Goal: Information Seeking & Learning: Learn about a topic

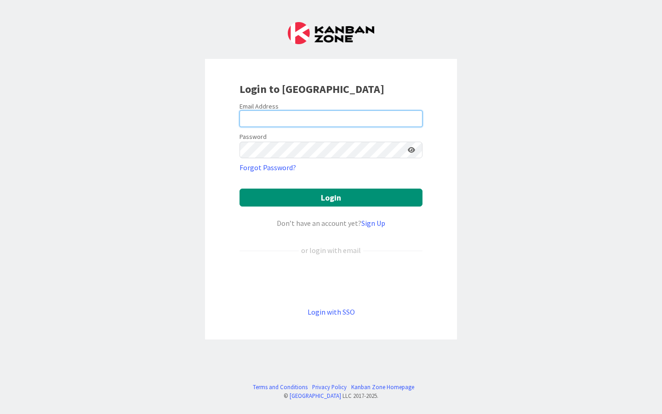
click at [261, 121] on input "email" at bounding box center [331, 118] width 183 height 17
type input "[EMAIL_ADDRESS][DOMAIN_NAME]"
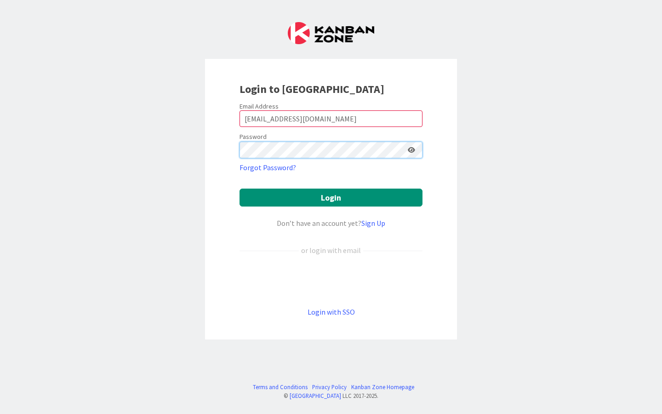
click at [240, 189] on button "Login" at bounding box center [331, 198] width 183 height 18
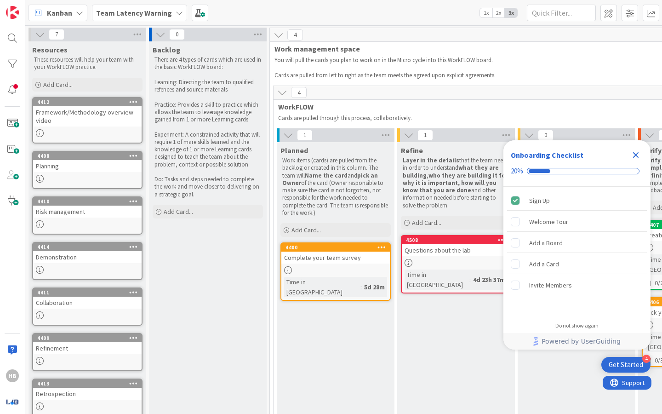
click at [640, 151] on icon "Close Checklist" at bounding box center [636, 154] width 11 height 11
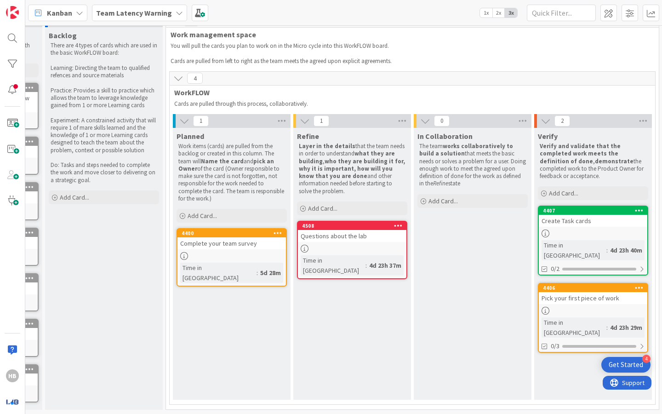
scroll to position [14, 110]
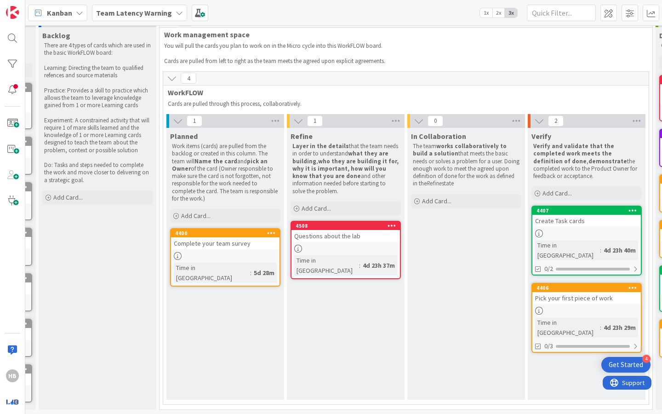
click at [322, 231] on div "Questions about the lab" at bounding box center [346, 236] width 109 height 12
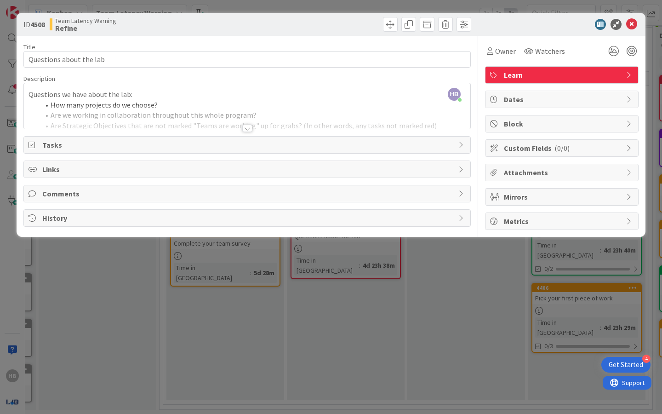
click at [178, 120] on div at bounding box center [247, 116] width 447 height 23
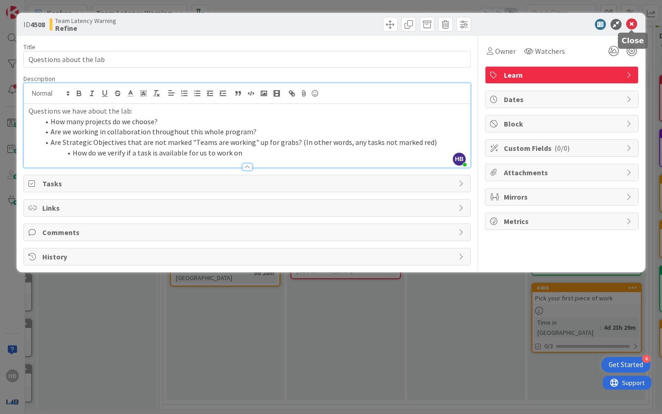
click at [631, 23] on icon at bounding box center [631, 24] width 11 height 11
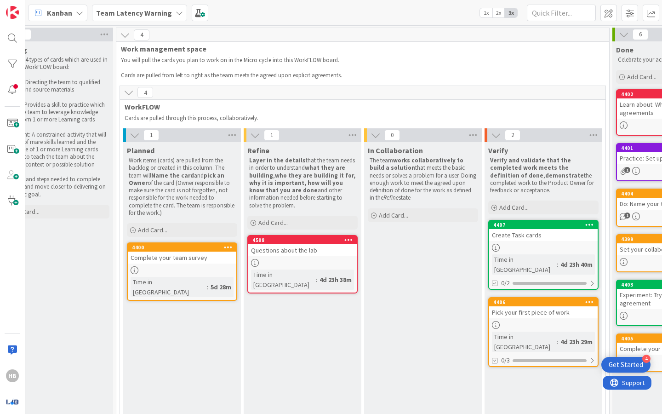
scroll to position [0, 155]
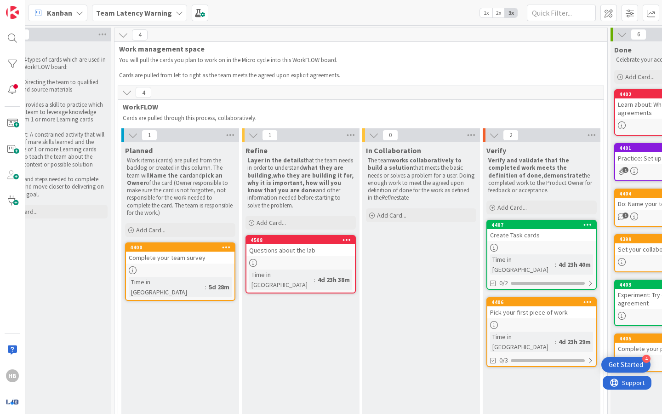
click at [300, 245] on div "Questions about the lab" at bounding box center [300, 250] width 109 height 12
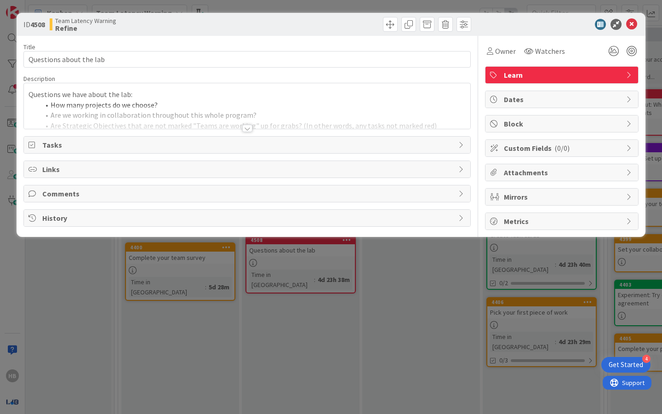
click at [188, 101] on li "How many projects do we choose?" at bounding box center [253, 105] width 426 height 11
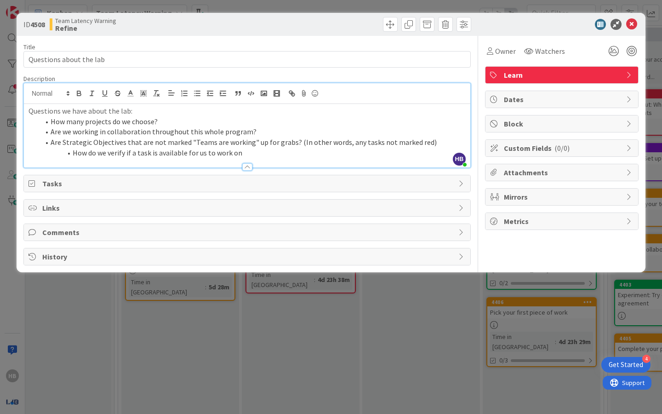
click at [166, 120] on li "How many projects do we choose?" at bounding box center [253, 121] width 426 height 11
click at [258, 132] on li "Are we working in collaboration throughout this whole program?" at bounding box center [253, 131] width 426 height 11
click at [634, 24] on icon at bounding box center [631, 24] width 11 height 11
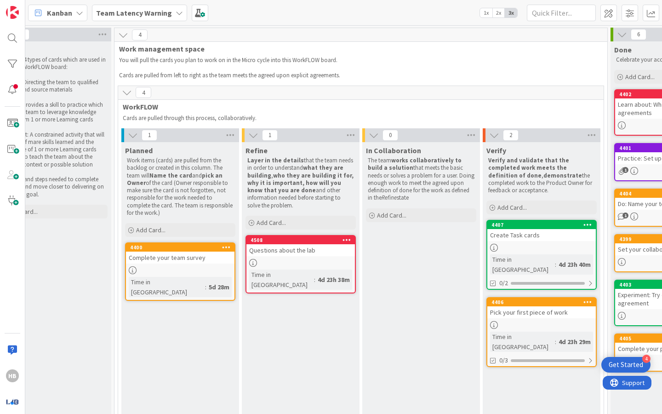
click at [123, 18] on div "Team Latency Warning" at bounding box center [139, 13] width 95 height 17
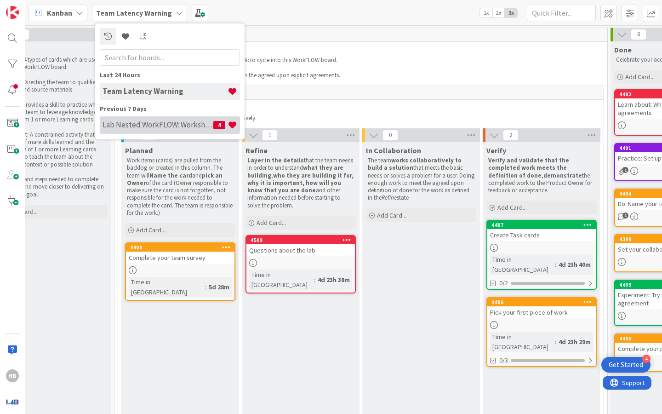
click at [137, 127] on h4 "Lab Nested WorkFLOW: Workshop" at bounding box center [158, 124] width 111 height 9
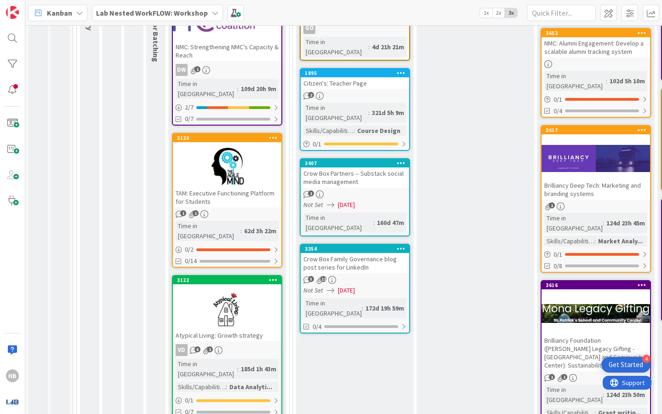
scroll to position [214, 0]
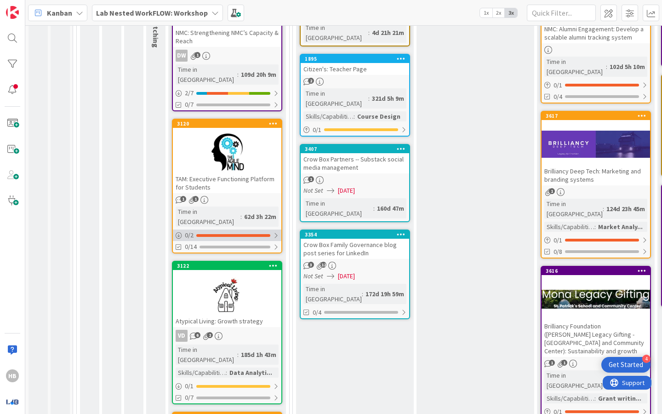
click at [224, 234] on div at bounding box center [233, 235] width 74 height 3
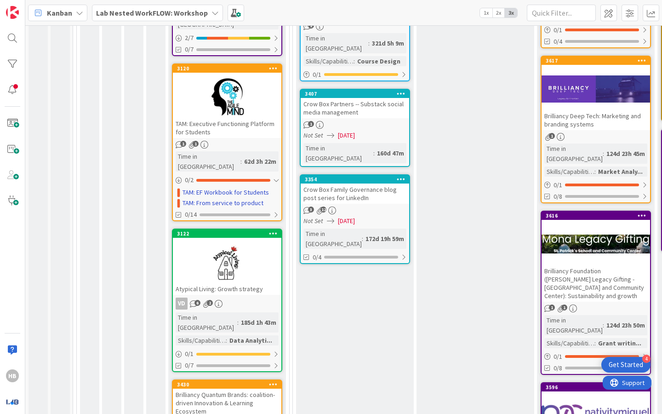
scroll to position [269, 0]
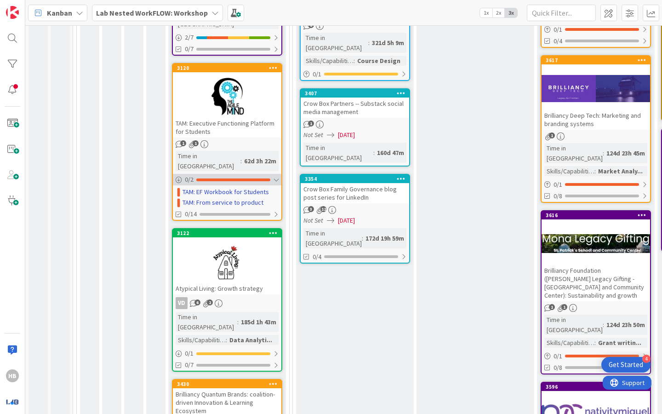
click at [244, 174] on div "0 / 2" at bounding box center [227, 179] width 109 height 11
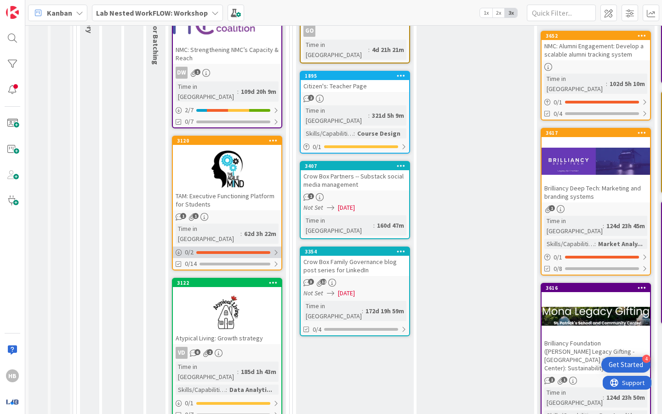
scroll to position [195, 0]
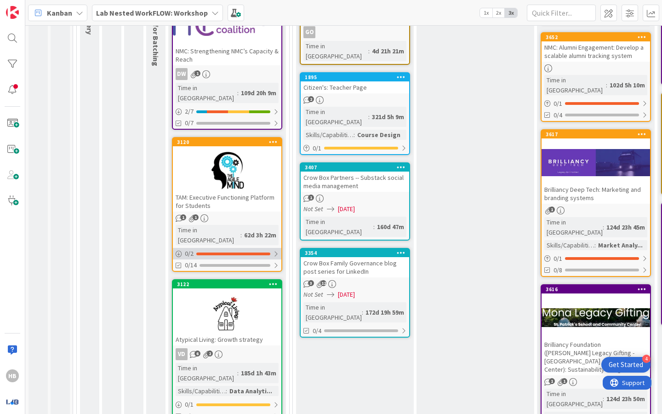
click at [230, 252] on div at bounding box center [233, 253] width 74 height 3
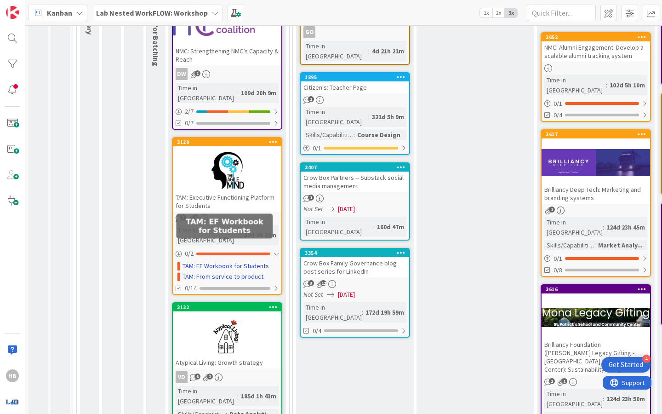
click at [243, 261] on link "TAM: EF Workbook for Students" at bounding box center [226, 266] width 86 height 10
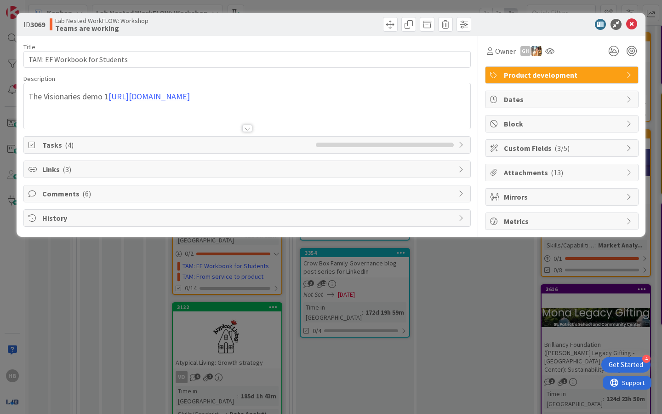
click at [52, 143] on span "Tasks ( 4 )" at bounding box center [176, 144] width 269 height 11
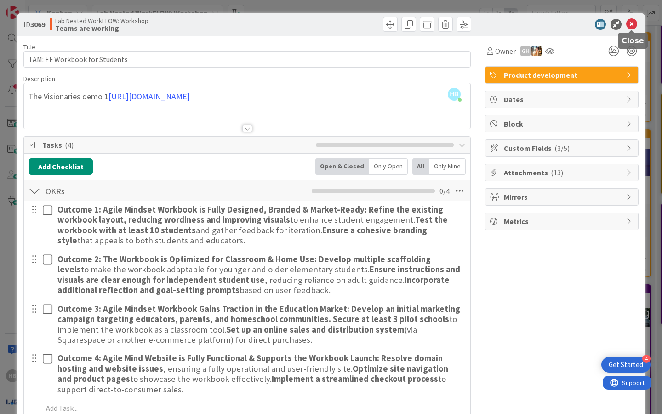
click at [627, 24] on icon at bounding box center [631, 24] width 11 height 11
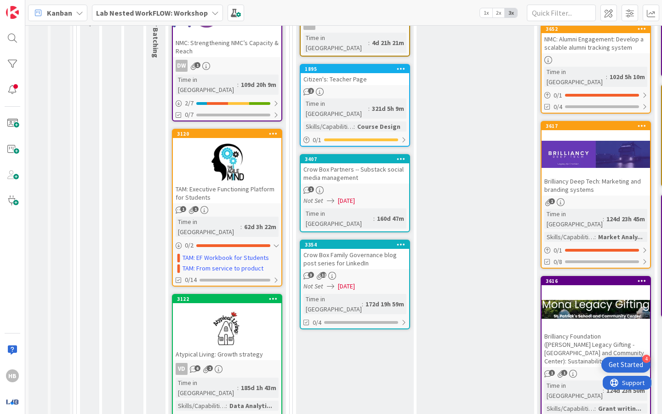
scroll to position [203, 0]
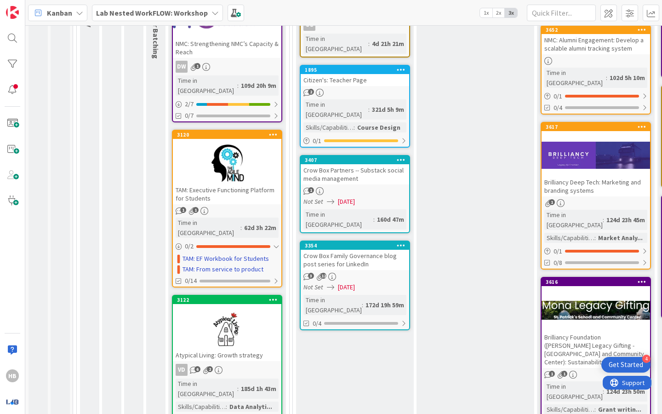
click at [219, 154] on div at bounding box center [227, 163] width 109 height 41
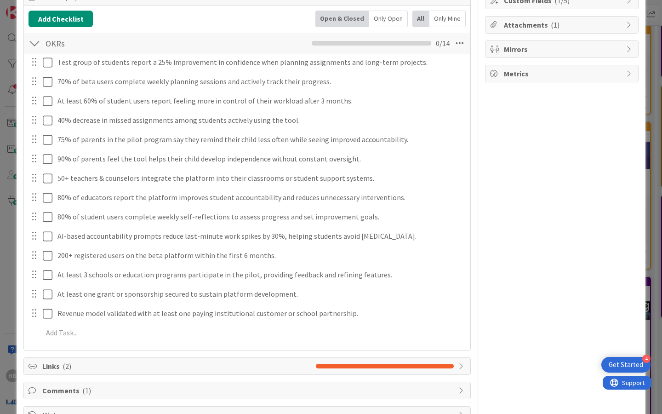
scroll to position [177, 0]
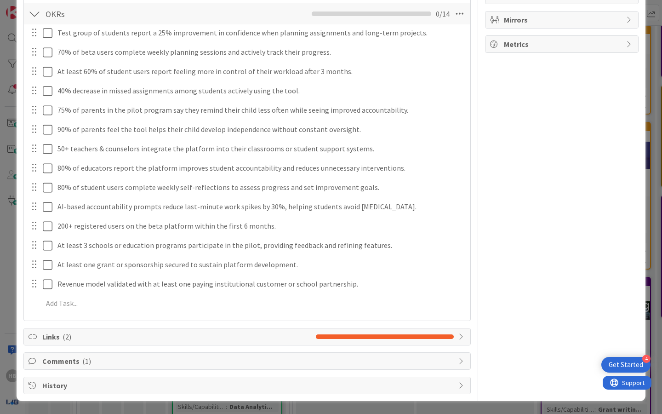
click at [198, 336] on span "Links ( 2 )" at bounding box center [176, 336] width 269 height 11
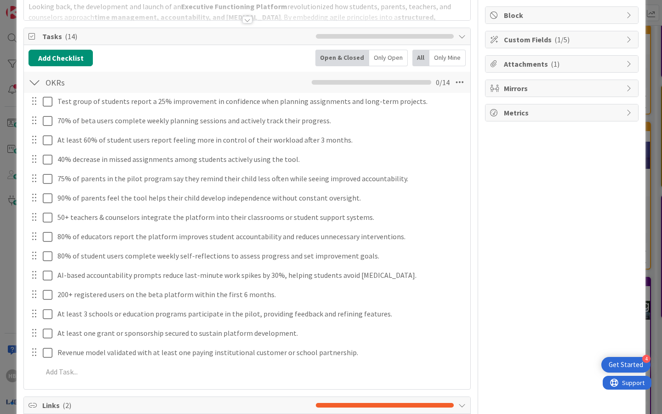
scroll to position [109, 0]
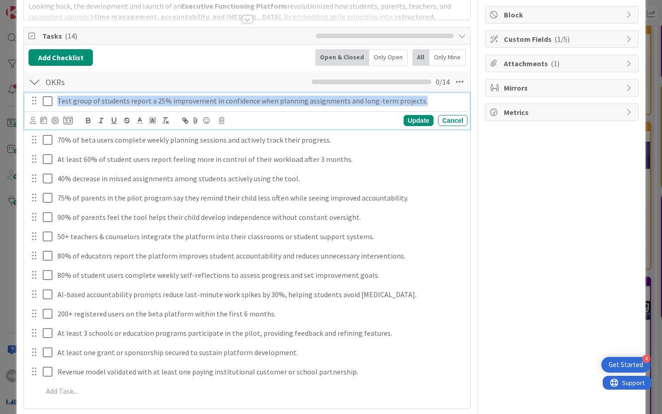
drag, startPoint x: 57, startPoint y: 101, endPoint x: 447, endPoint y: 136, distance: 391.1
click at [447, 136] on div "Test group of students report a 25% improvement in confidence when planning ass…" at bounding box center [247, 247] width 437 height 310
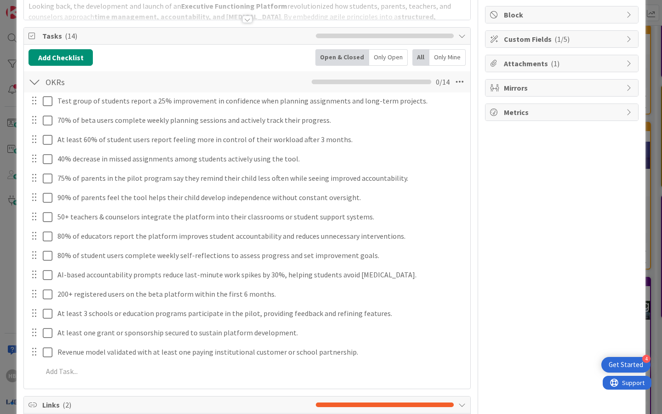
click at [518, 164] on div "Owner Watchers Product development Dates Block Custom Fields ( 1/5 ) Attachment…" at bounding box center [562, 248] width 154 height 642
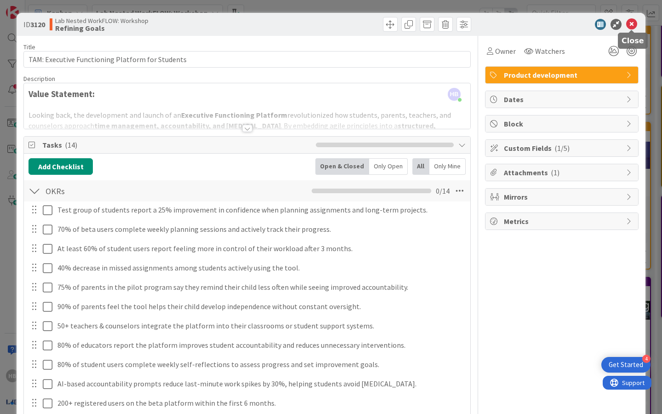
click at [633, 21] on icon at bounding box center [631, 24] width 11 height 11
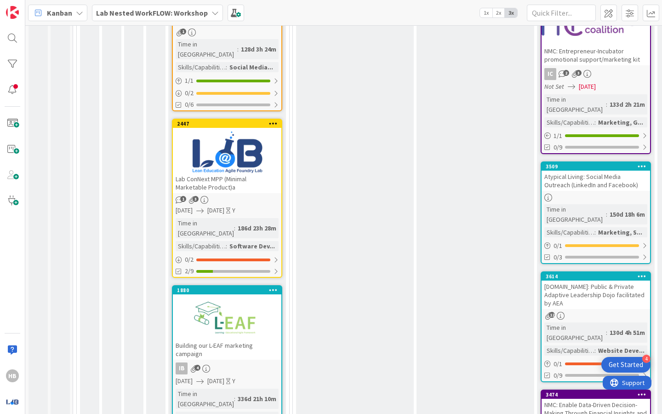
scroll to position [650, 0]
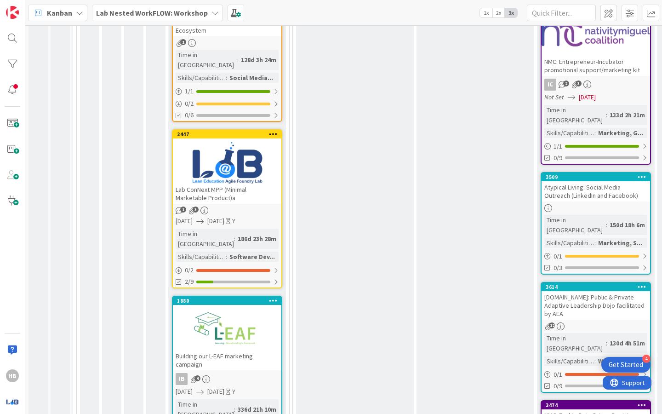
click at [248, 142] on div at bounding box center [227, 162] width 109 height 41
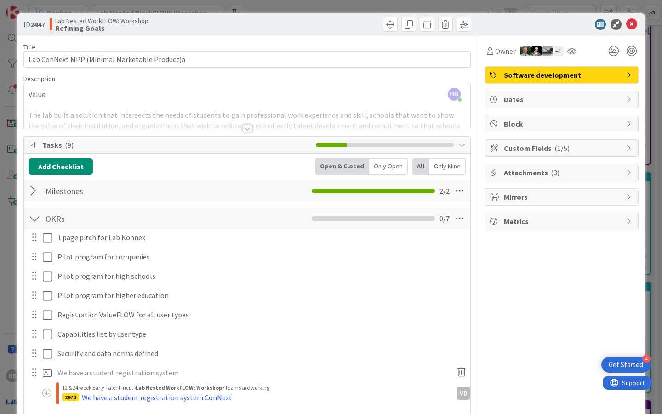
click at [243, 123] on div at bounding box center [247, 116] width 447 height 23
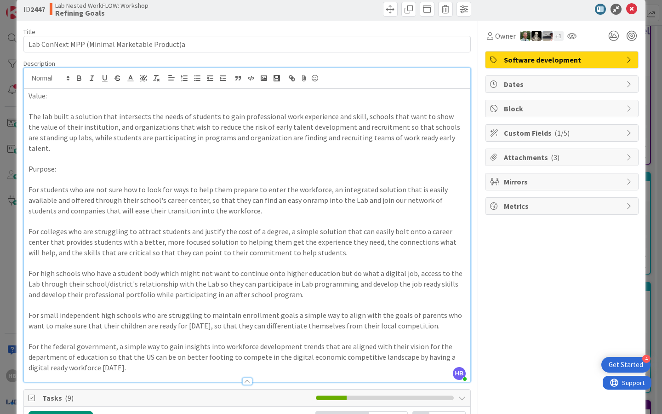
scroll to position [14, 0]
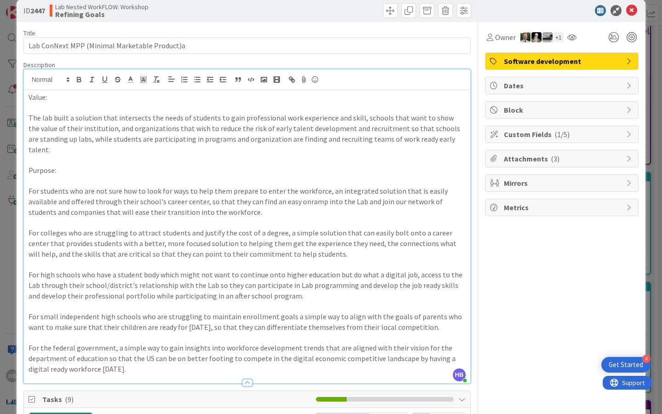
click at [227, 259] on p at bounding box center [247, 264] width 437 height 11
click at [221, 259] on p at bounding box center [247, 264] width 437 height 11
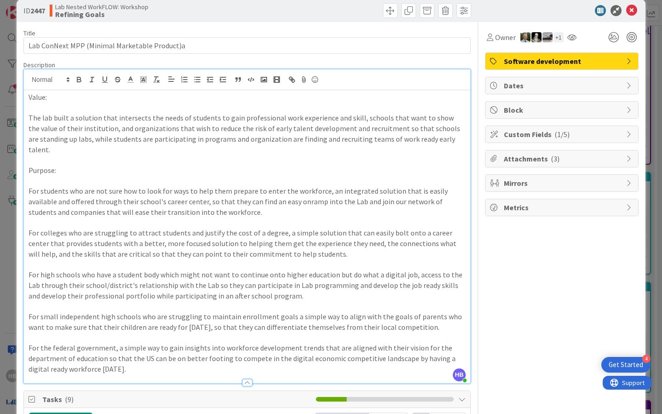
click at [218, 218] on p at bounding box center [247, 223] width 437 height 11
click at [290, 218] on p at bounding box center [247, 223] width 437 height 11
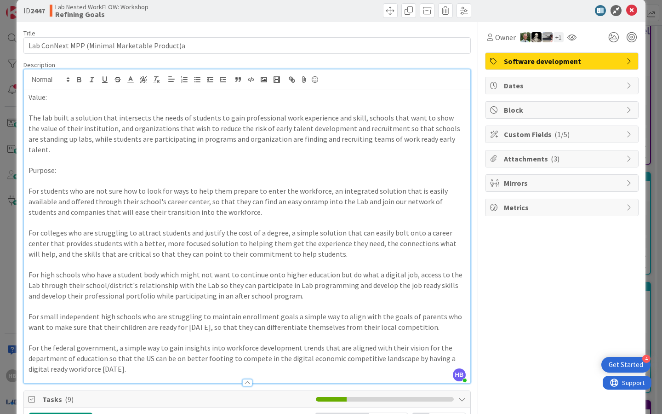
scroll to position [0, 0]
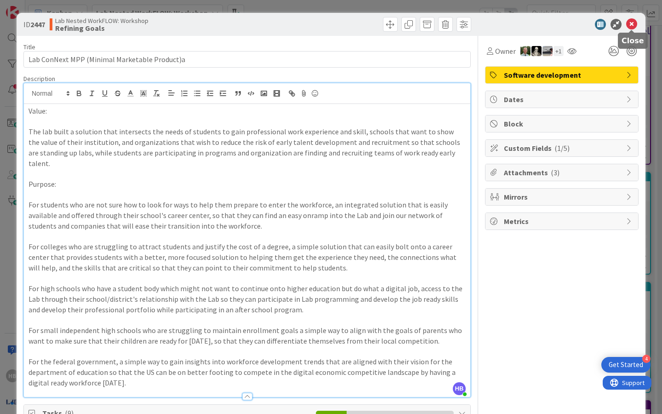
click at [631, 25] on icon at bounding box center [631, 24] width 11 height 11
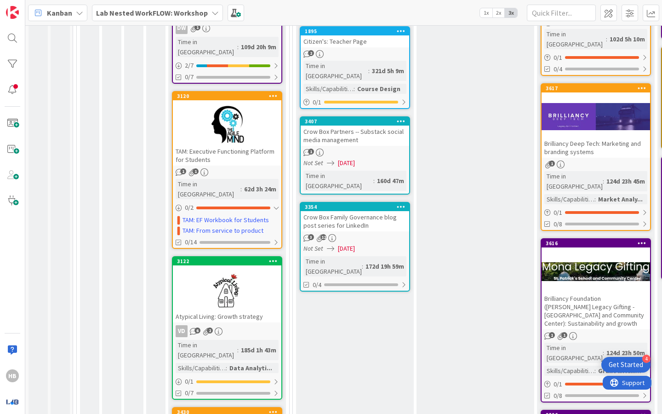
scroll to position [200, 0]
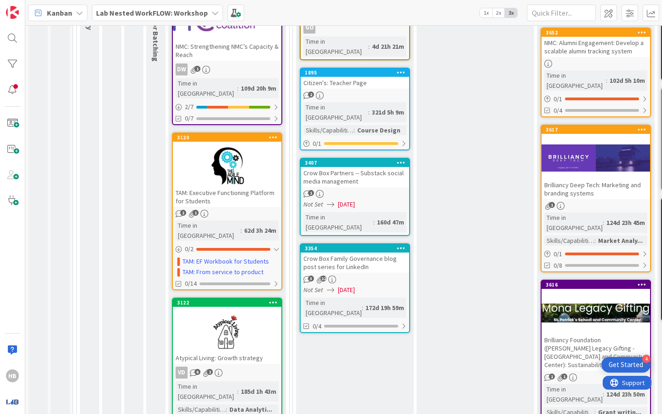
click at [241, 310] on div at bounding box center [227, 330] width 109 height 41
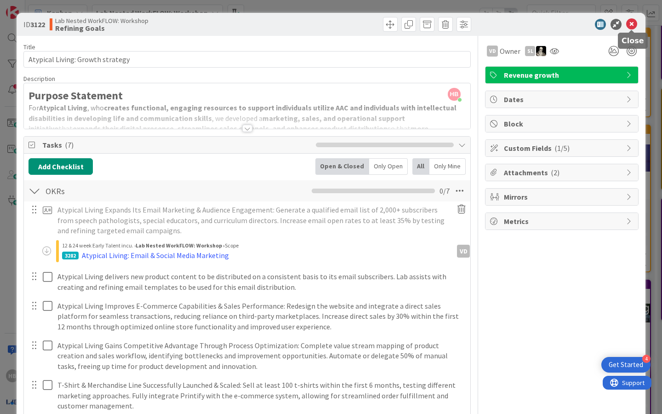
click at [632, 23] on icon at bounding box center [631, 24] width 11 height 11
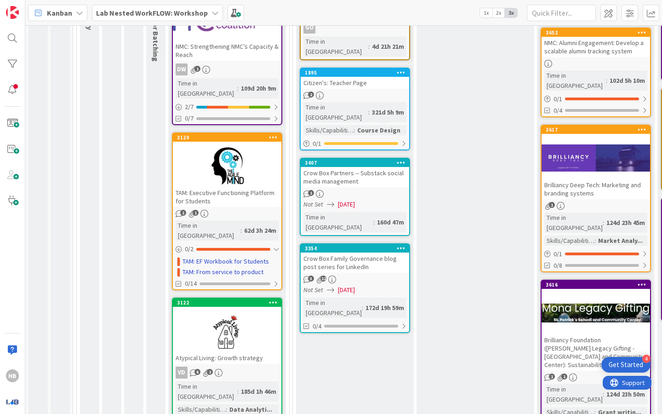
click at [236, 167] on div at bounding box center [227, 165] width 109 height 41
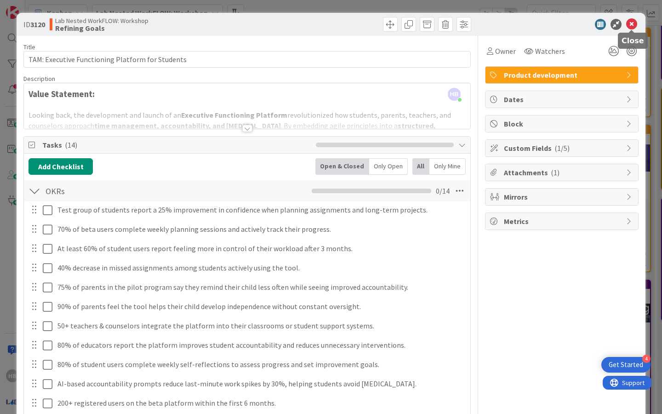
click at [630, 27] on icon at bounding box center [631, 24] width 11 height 11
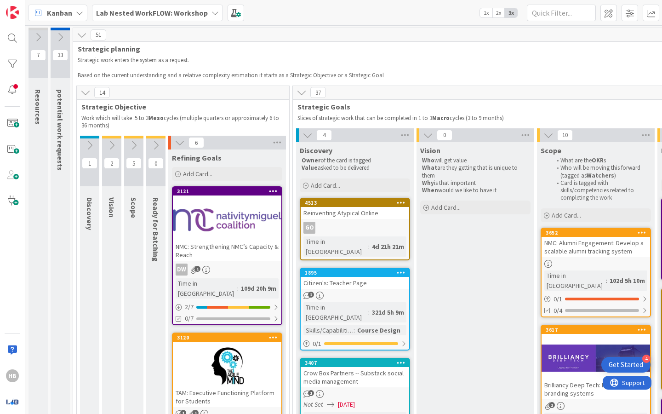
click at [144, 6] on div "Lab Nested WorkFLOW: Workshop" at bounding box center [157, 13] width 131 height 17
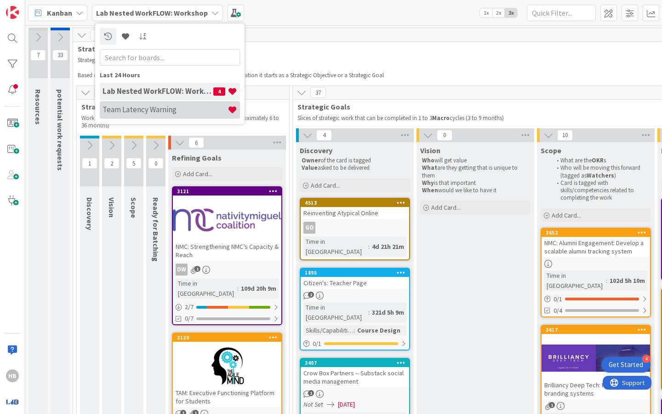
click at [136, 107] on h4 "Team Latency Warning" at bounding box center [165, 109] width 125 height 9
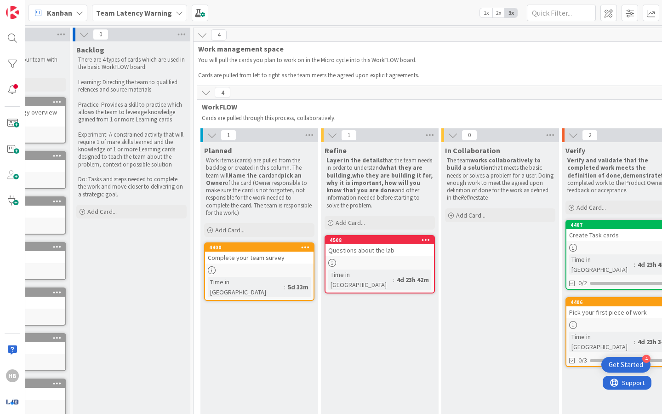
scroll to position [0, 95]
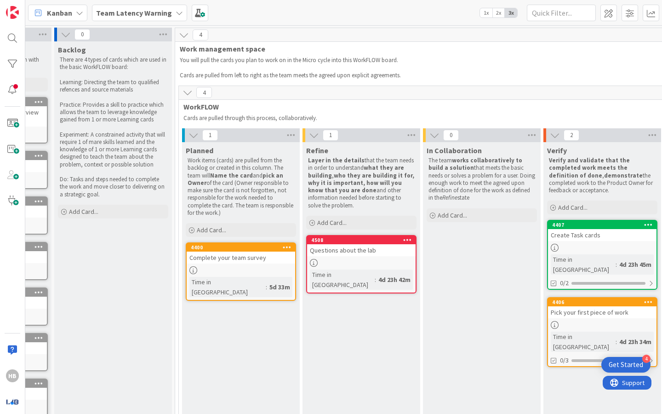
click at [368, 254] on div "Questions about the lab" at bounding box center [361, 250] width 109 height 12
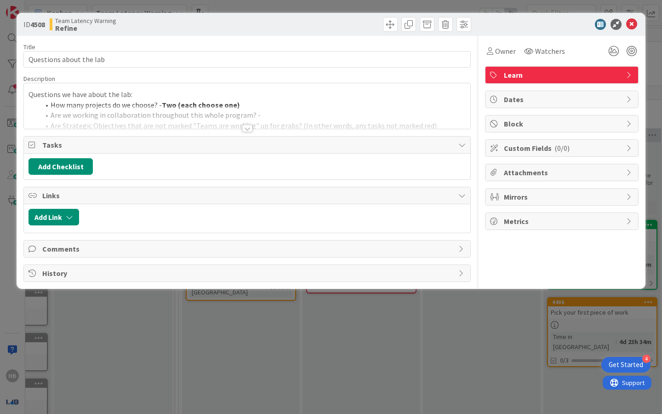
click at [144, 112] on div at bounding box center [247, 116] width 447 height 23
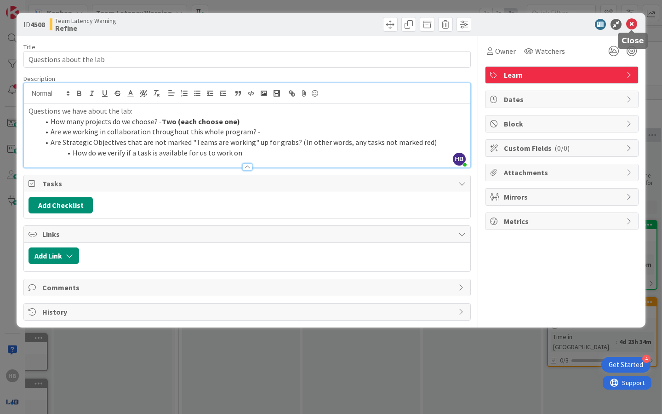
click at [632, 25] on icon at bounding box center [631, 24] width 11 height 11
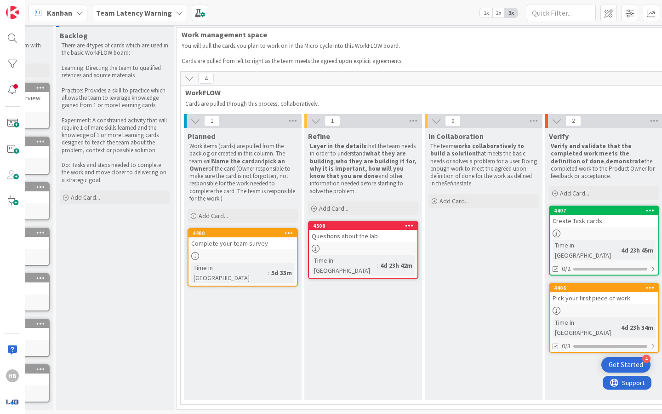
scroll to position [14, 92]
click at [367, 238] on div "Questions about the lab" at bounding box center [364, 236] width 109 height 12
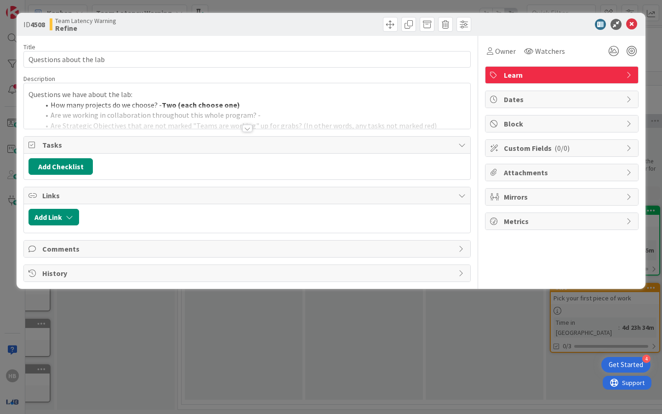
click at [249, 130] on div at bounding box center [247, 128] width 10 height 7
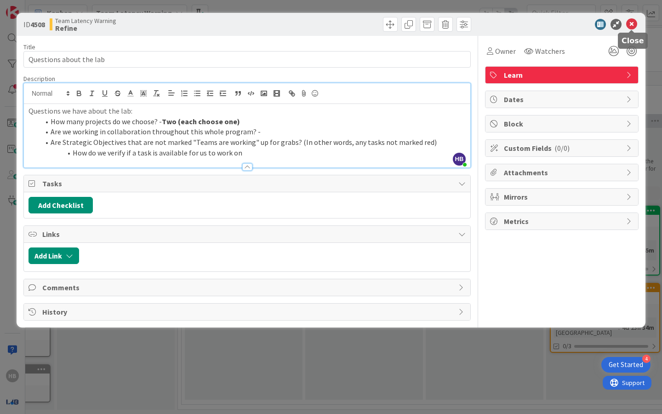
click at [631, 23] on icon at bounding box center [631, 24] width 11 height 11
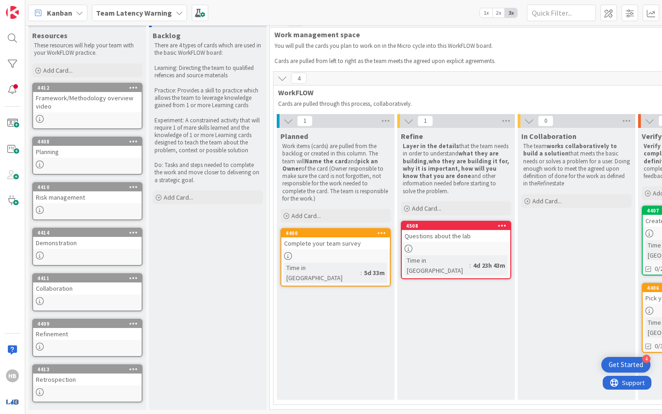
click at [132, 14] on b "Team Latency Warning" at bounding box center [134, 12] width 76 height 9
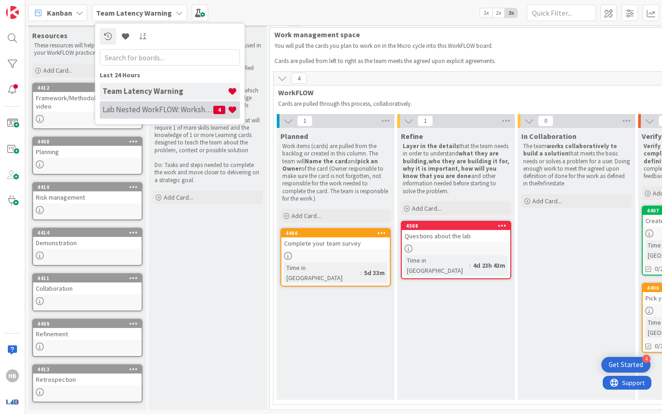
click at [137, 113] on h4 "Lab Nested WorkFLOW: Workshop" at bounding box center [158, 109] width 111 height 9
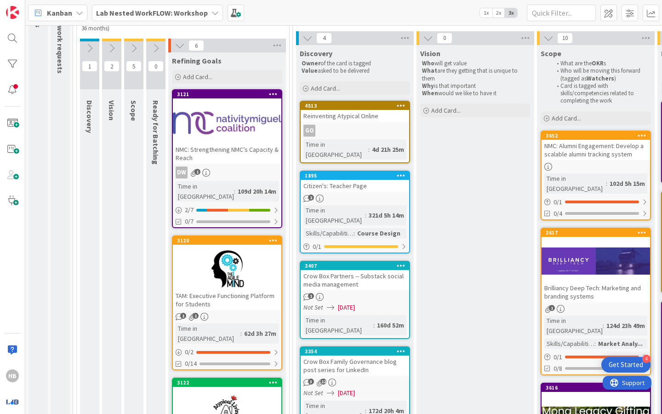
click at [232, 265] on div at bounding box center [227, 268] width 109 height 41
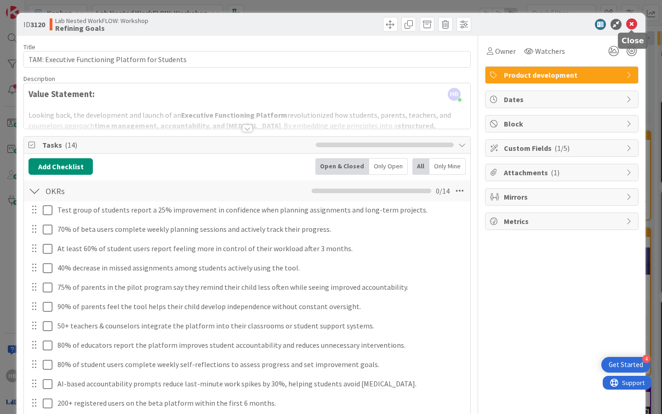
click at [631, 23] on icon at bounding box center [631, 24] width 11 height 11
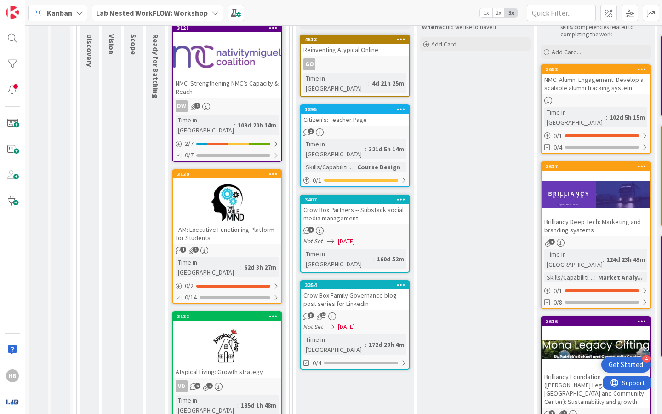
scroll to position [149, 0]
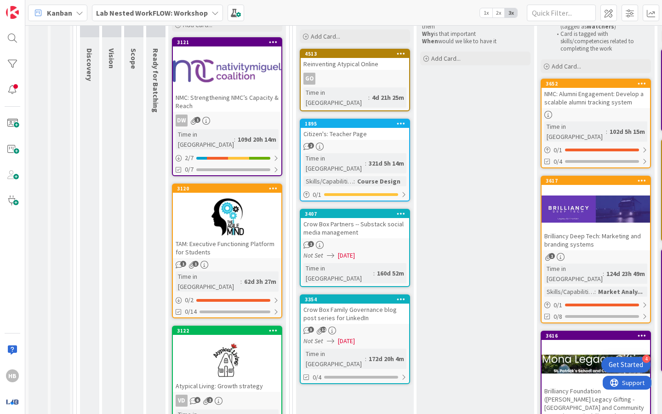
click at [235, 210] on div at bounding box center [227, 216] width 109 height 41
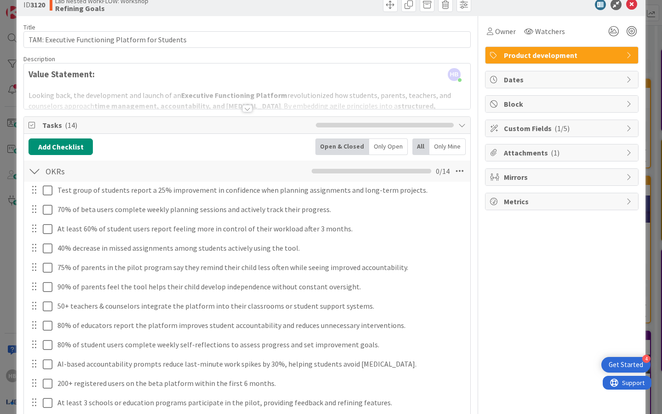
scroll to position [18, 0]
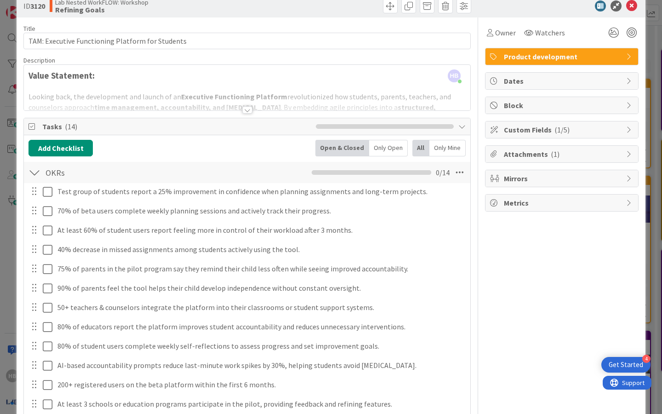
click at [245, 109] on div at bounding box center [247, 109] width 10 height 7
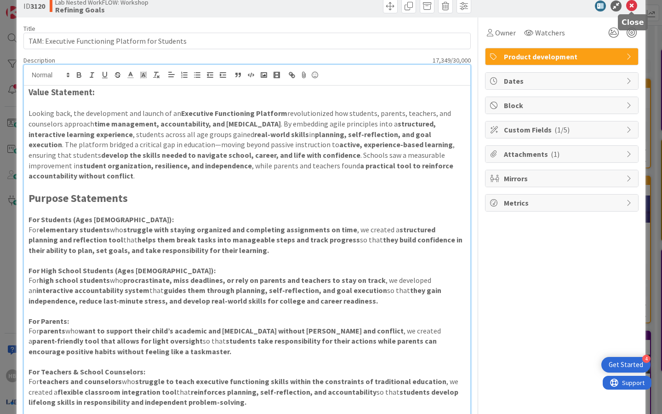
click at [631, 7] on icon at bounding box center [631, 5] width 11 height 11
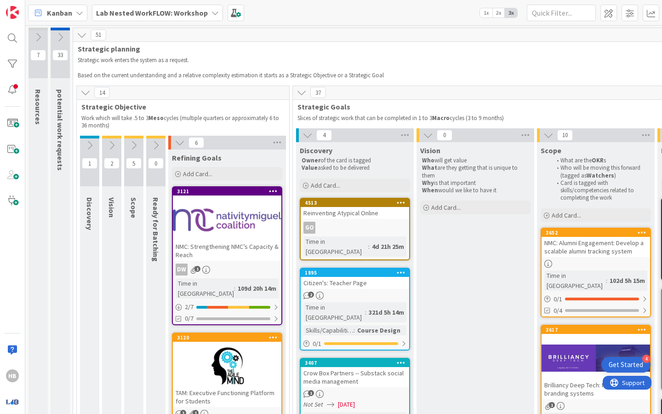
click at [185, 15] on b "Lab Nested WorkFLOW: Workshop" at bounding box center [152, 12] width 112 height 9
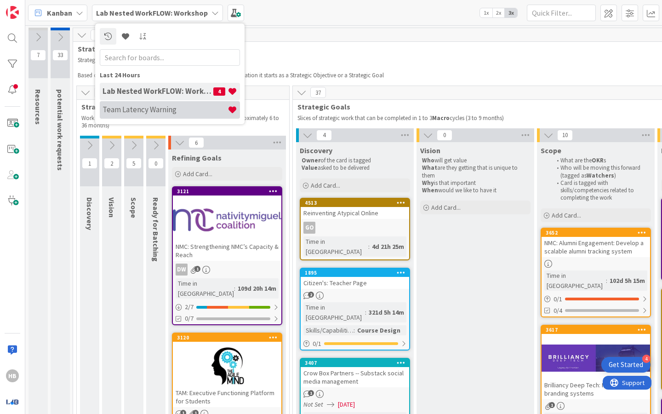
click at [154, 114] on h4 "Team Latency Warning" at bounding box center [165, 109] width 125 height 9
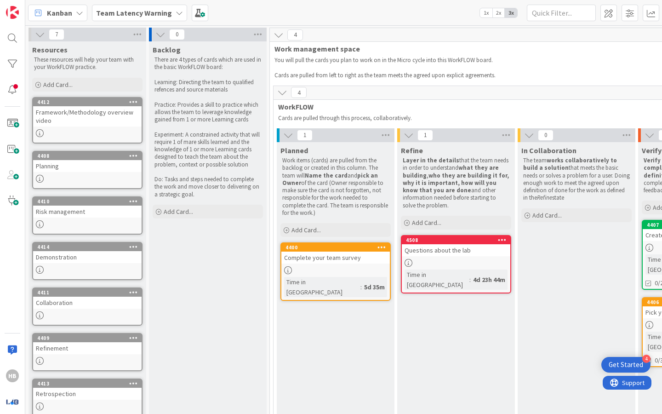
click at [150, 4] on div "Kanban Team Latency Warning 1x 2x 3x" at bounding box center [343, 12] width 637 height 25
click at [142, 17] on span "Team Latency Warning" at bounding box center [134, 12] width 76 height 11
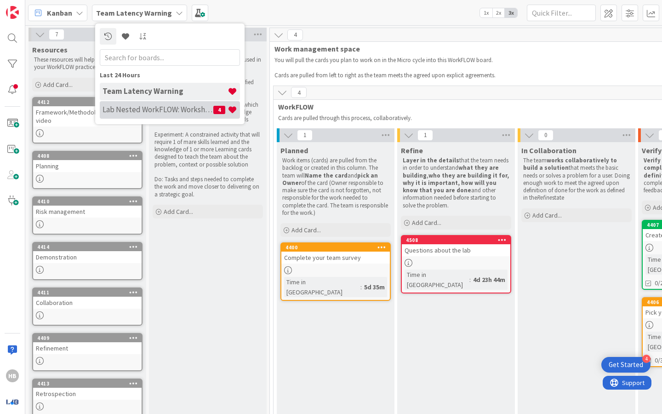
click at [132, 102] on div "Lab Nested WorkFLOW: Workshop 4" at bounding box center [170, 109] width 140 height 17
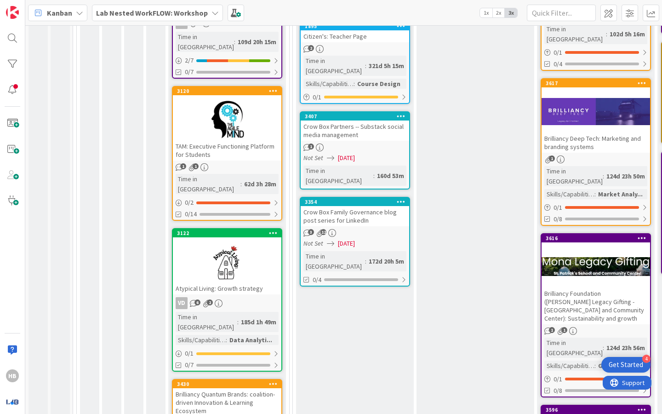
scroll to position [246, 0]
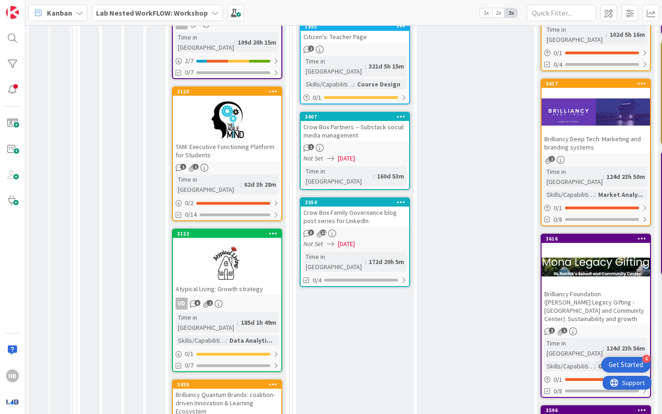
click at [240, 141] on div "TAM: Executive Functioning Platform for Students" at bounding box center [227, 151] width 109 height 20
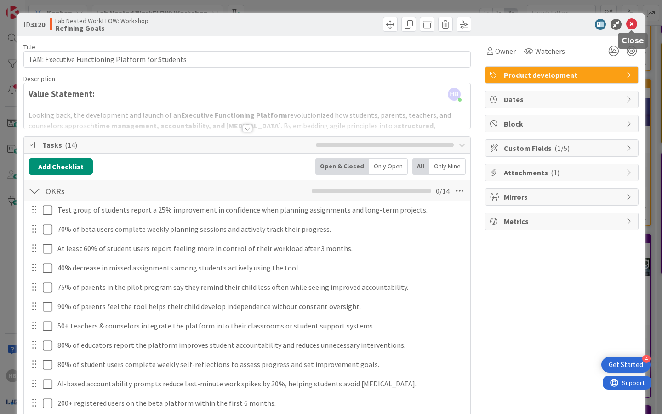
click at [631, 24] on icon at bounding box center [631, 24] width 11 height 11
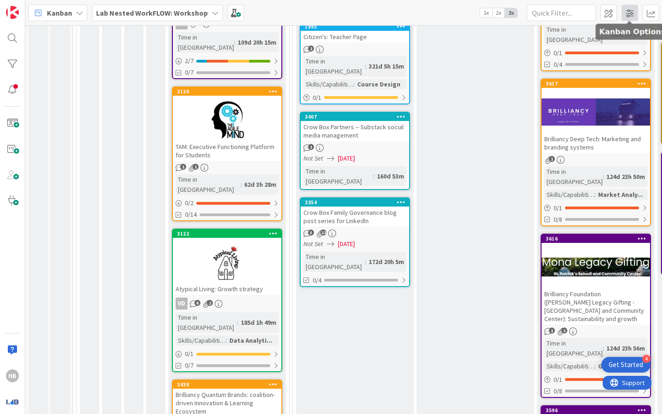
click at [628, 11] on span at bounding box center [630, 13] width 17 height 17
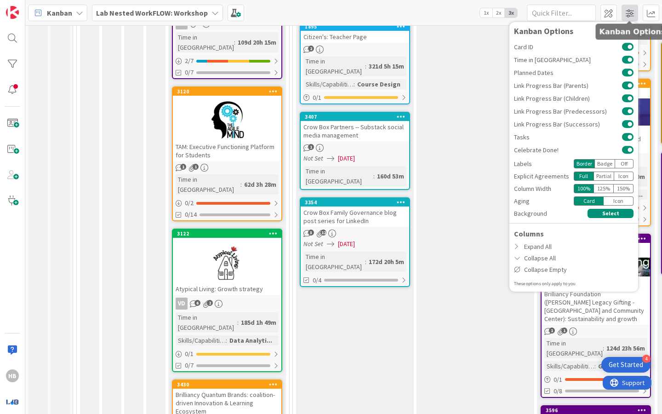
click at [628, 11] on span at bounding box center [630, 13] width 17 height 17
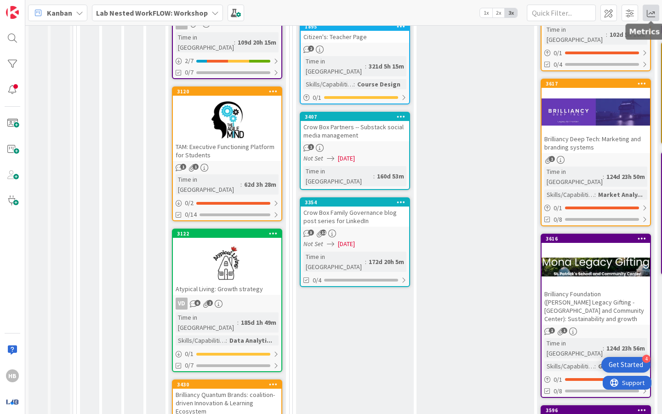
click at [654, 13] on span at bounding box center [651, 13] width 17 height 17
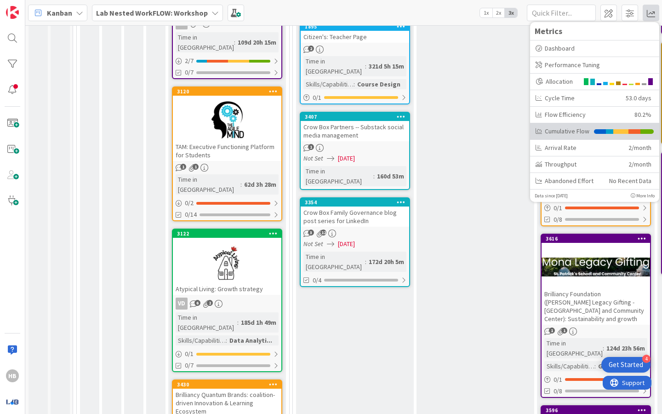
click at [560, 131] on div "Cumulative Flow" at bounding box center [563, 131] width 54 height 10
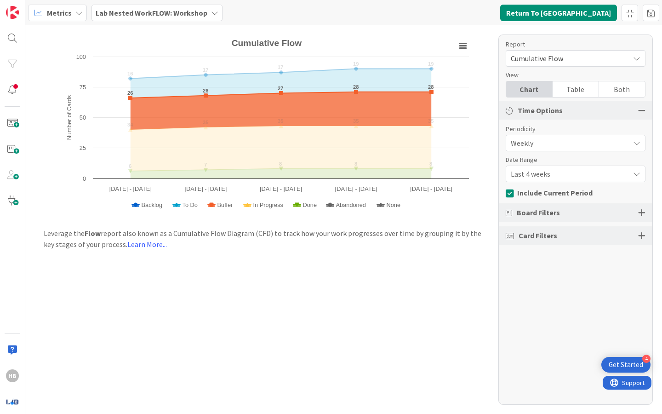
click at [224, 203] on span "Buffer" at bounding box center [226, 204] width 16 height 7
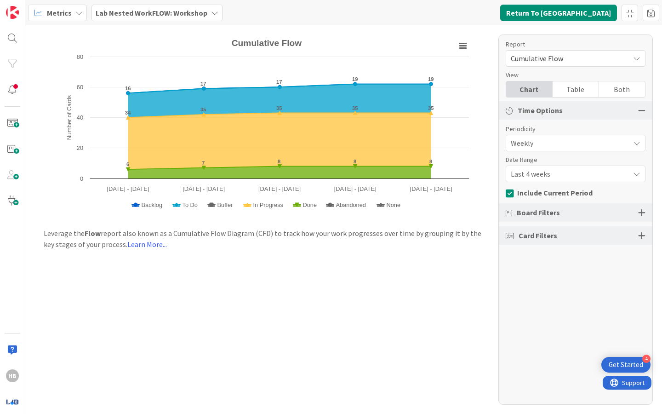
click at [224, 203] on span "Buffer" at bounding box center [226, 204] width 16 height 7
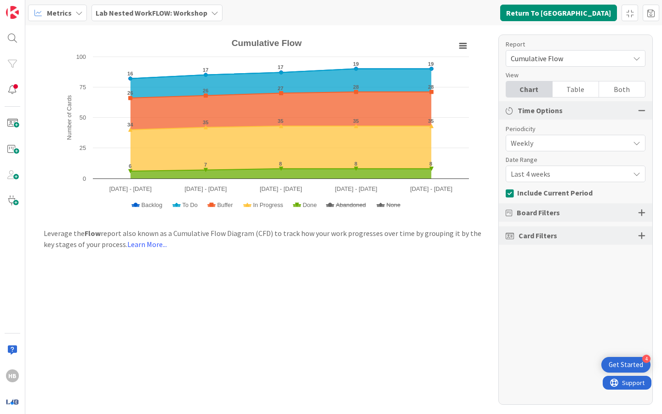
click at [128, 17] on b "Lab Nested WorkFLOW: Workshop" at bounding box center [152, 12] width 112 height 9
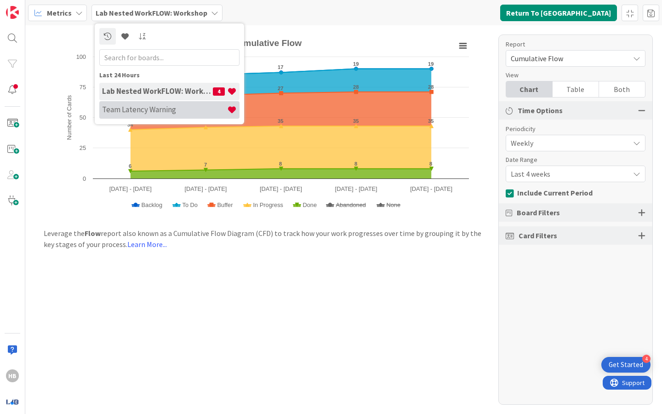
click at [149, 105] on h4 "Team Latency Warning" at bounding box center [164, 109] width 125 height 9
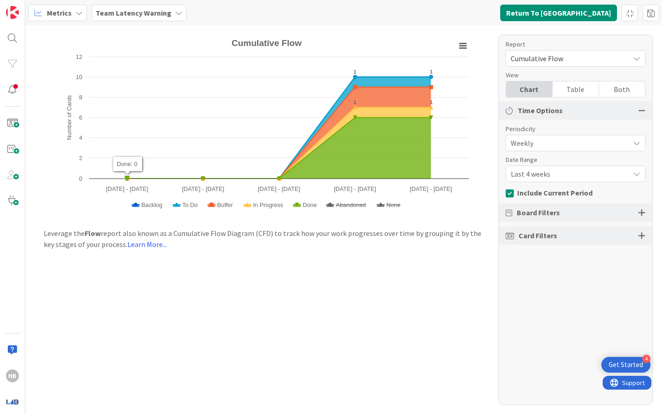
click at [133, 18] on div "Team Latency Warning" at bounding box center [139, 13] width 95 height 17
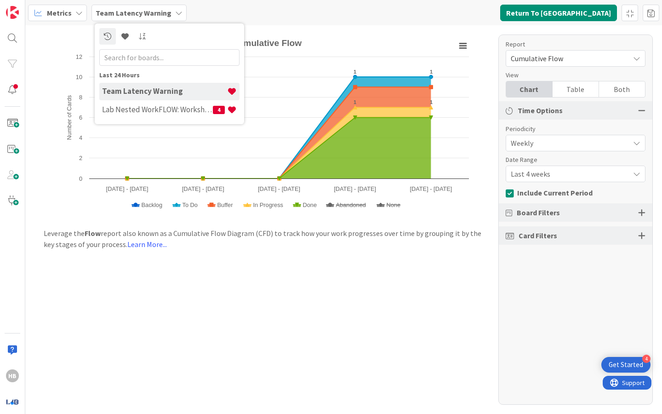
click at [145, 92] on h4 "Team Latency Warning" at bounding box center [164, 90] width 125 height 9
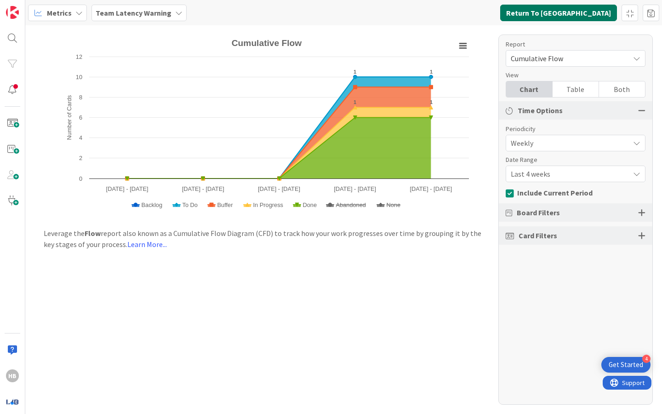
click at [595, 12] on button "Return To [GEOGRAPHIC_DATA]" at bounding box center [558, 13] width 117 height 17
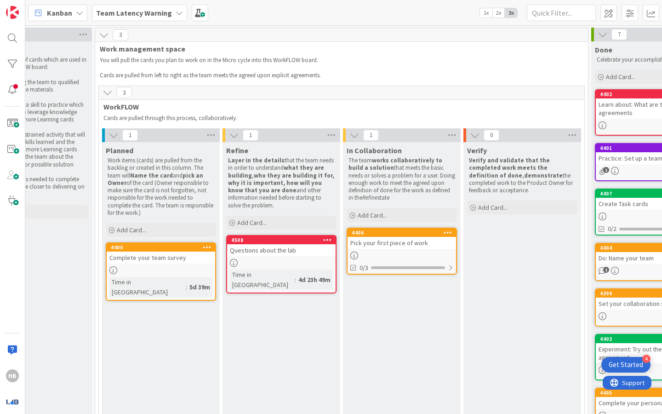
scroll to position [0, 175]
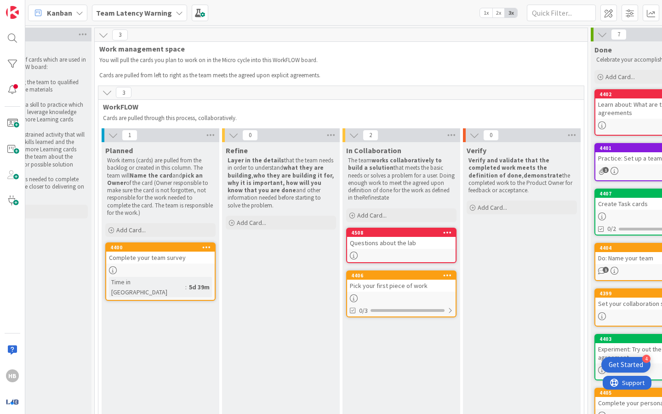
click at [396, 243] on div "Questions about the lab" at bounding box center [401, 243] width 109 height 12
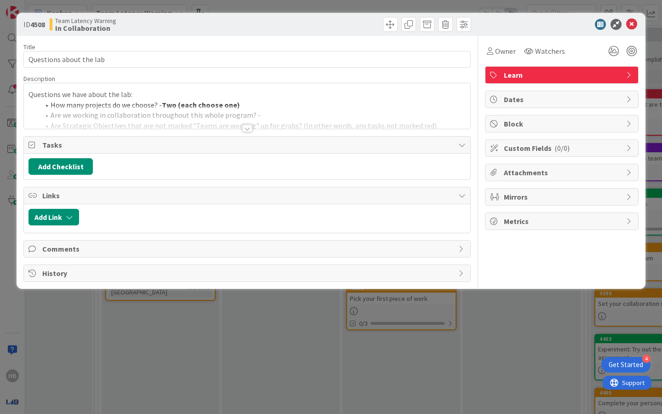
click at [237, 124] on div at bounding box center [247, 116] width 447 height 23
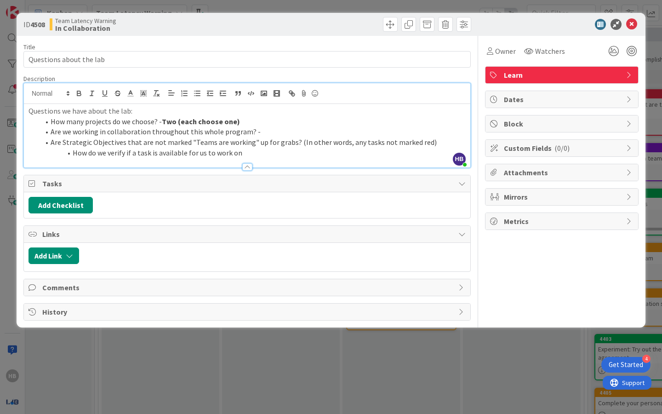
click at [252, 154] on li "How do we verify if a task is available for us to work on" at bounding box center [253, 153] width 426 height 11
click at [432, 142] on li "Are Strategic Objectives that are not marked "Teams are working" up for grabs? …" at bounding box center [253, 142] width 426 height 11
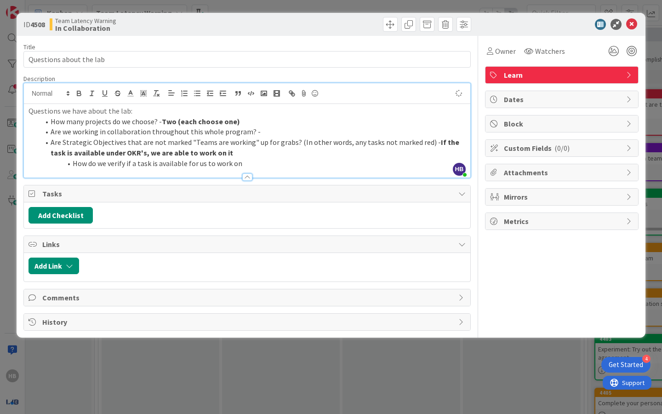
click at [269, 136] on li "Are we working in collaboration throughout this whole program? -" at bounding box center [253, 131] width 426 height 11
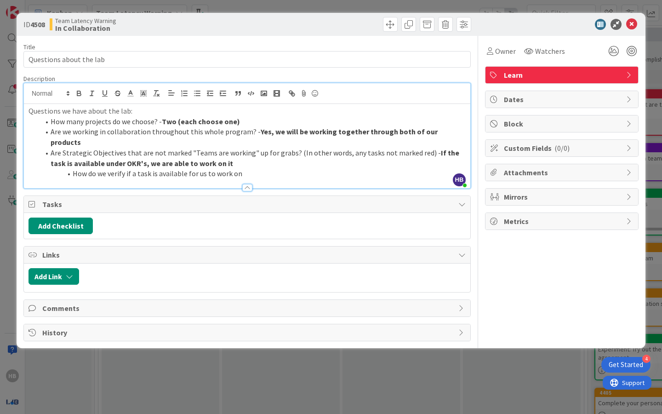
click at [221, 154] on li "Are Strategic Objectives that are not marked "Teams are working" up for grabs? …" at bounding box center [253, 158] width 426 height 21
click at [436, 73] on div "Title 23 / 128 Questions about the lab Description [PERSON_NAME] joined 2 m ago…" at bounding box center [246, 188] width 447 height 305
click at [631, 25] on icon at bounding box center [631, 24] width 11 height 11
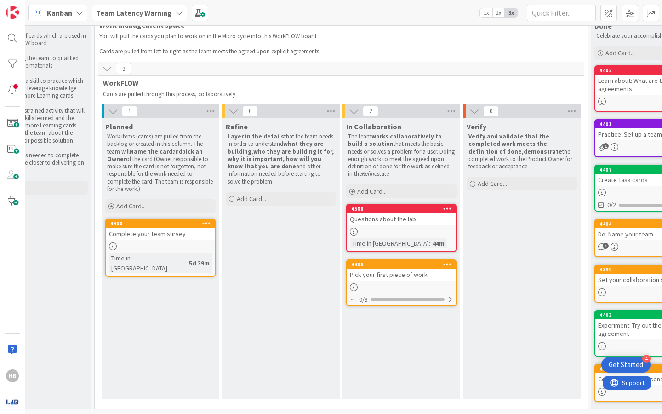
scroll to position [0, 175]
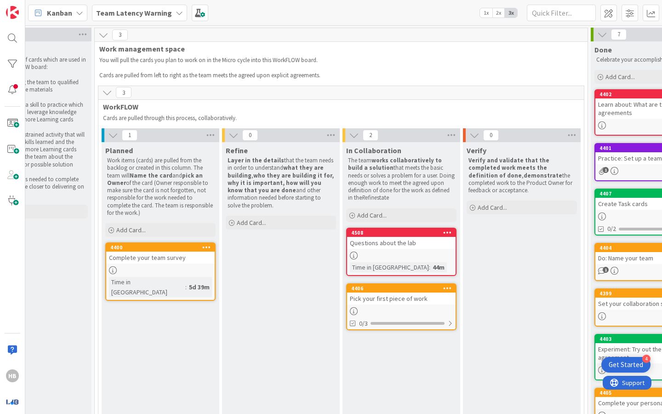
click at [155, 12] on b "Team Latency Warning" at bounding box center [134, 12] width 76 height 9
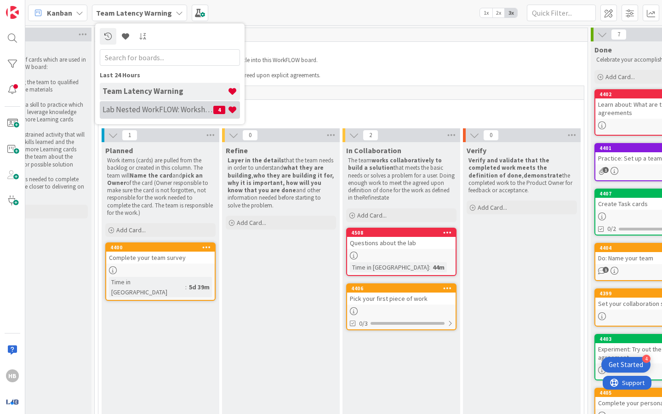
click at [133, 109] on h4 "Lab Nested WorkFLOW: Workshop" at bounding box center [158, 109] width 111 height 9
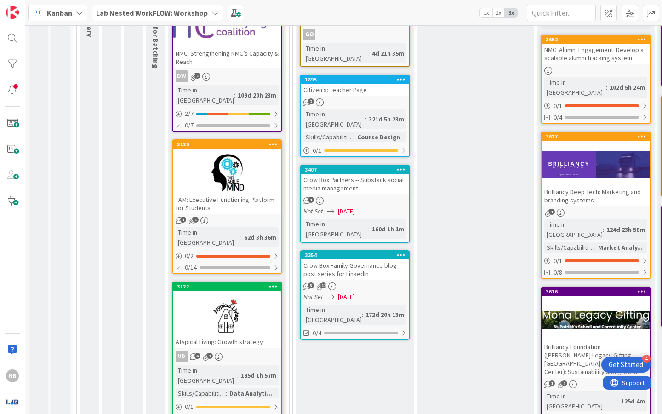
click at [224, 177] on div at bounding box center [227, 172] width 109 height 41
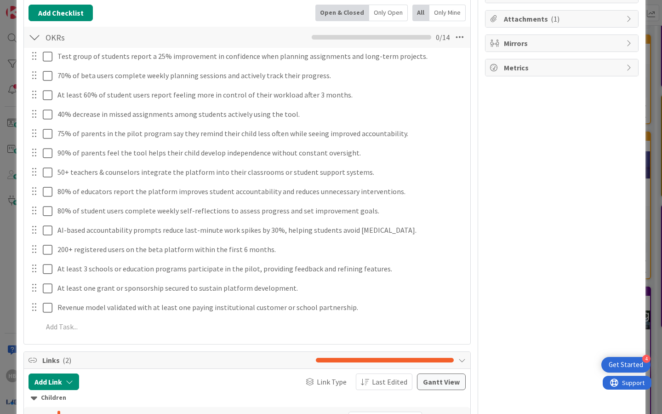
scroll to position [132, 0]
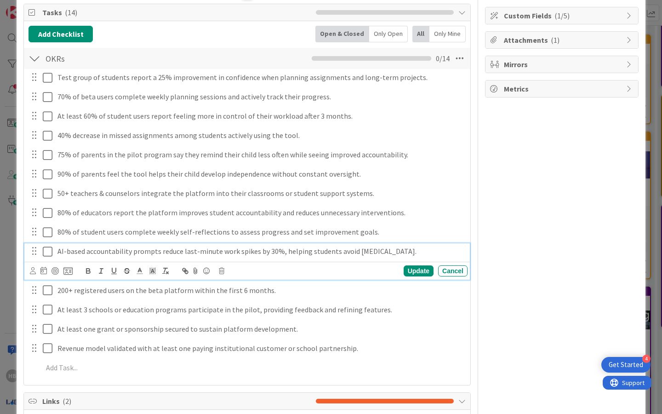
drag, startPoint x: 406, startPoint y: 256, endPoint x: 340, endPoint y: 257, distance: 65.8
click at [340, 257] on div "AI-based accountability prompts reduce last-minute work spikes by 30%, helping …" at bounding box center [261, 251] width 414 height 16
click at [505, 245] on div "Owner Watchers Product development Dates Block Custom Fields ( 1/5 ) Attachment…" at bounding box center [562, 234] width 154 height 662
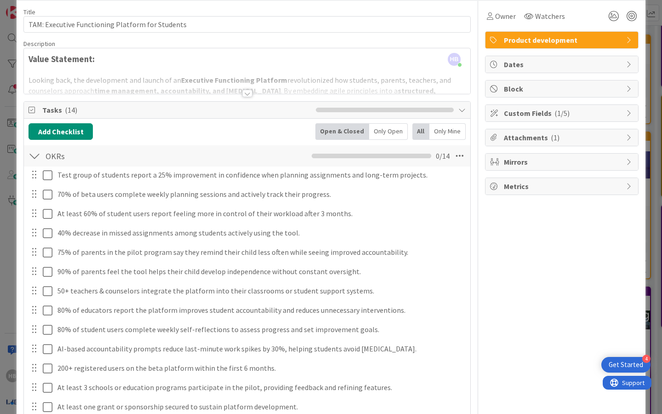
scroll to position [0, 0]
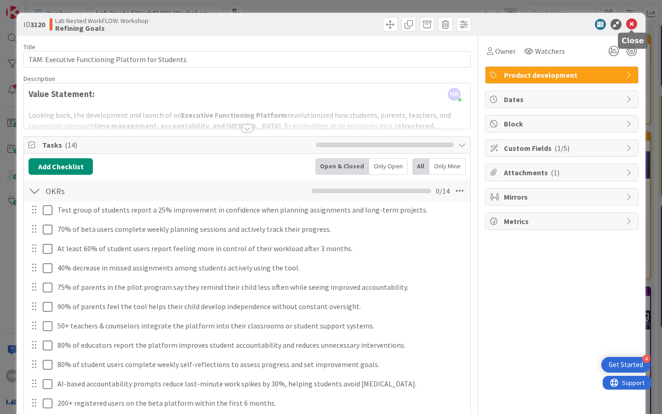
click at [632, 26] on icon at bounding box center [631, 24] width 11 height 11
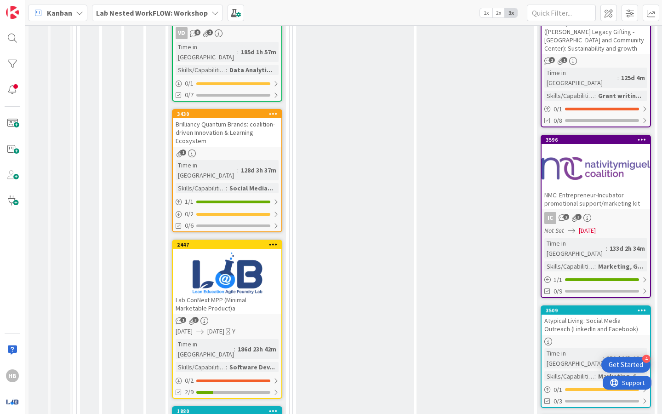
click at [236, 252] on div at bounding box center [227, 272] width 109 height 41
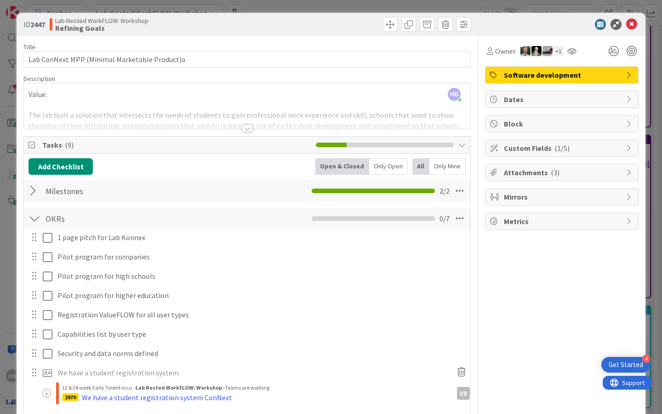
click at [224, 113] on div at bounding box center [247, 116] width 447 height 23
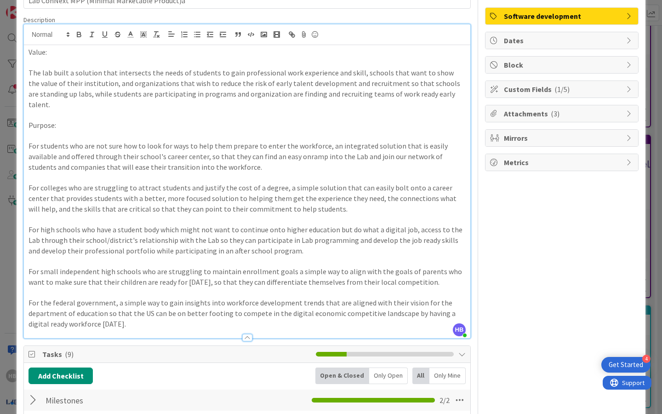
scroll to position [61, 0]
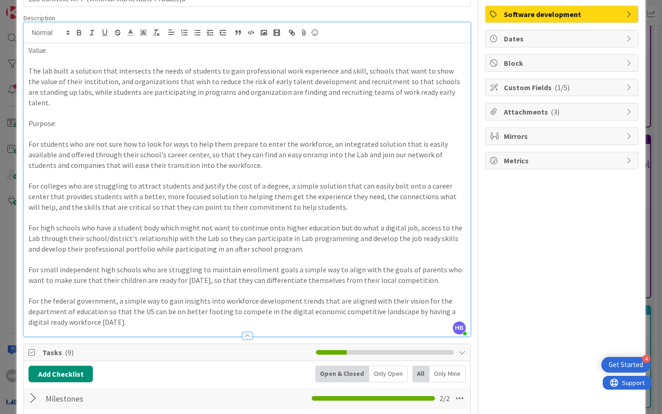
click at [335, 212] on p at bounding box center [247, 217] width 437 height 11
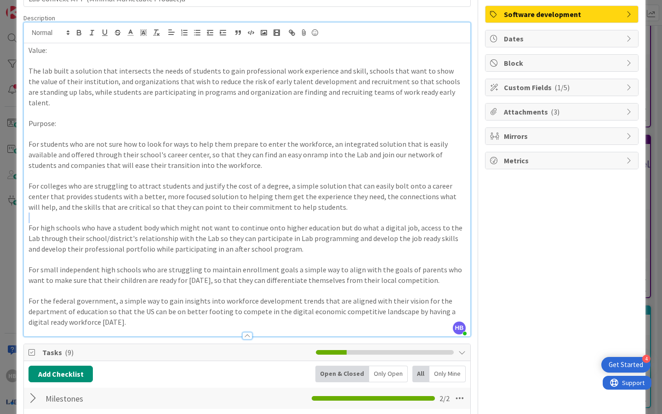
click at [335, 212] on p at bounding box center [247, 217] width 437 height 11
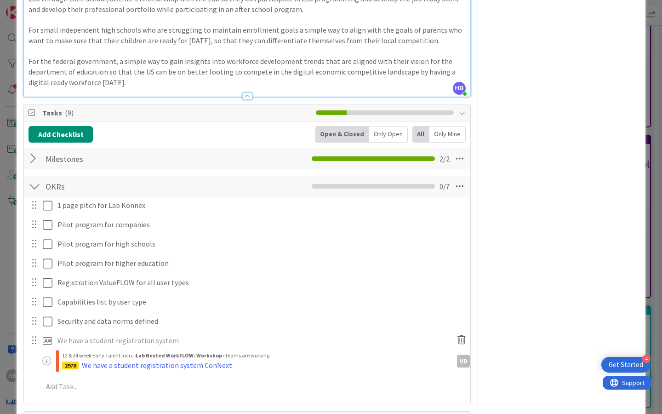
scroll to position [0, 0]
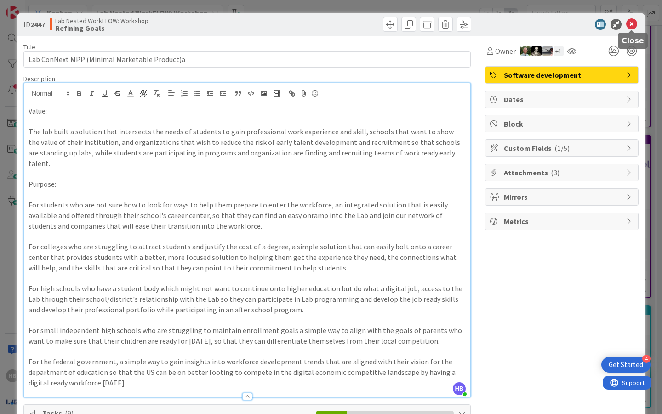
click at [628, 27] on icon at bounding box center [631, 24] width 11 height 11
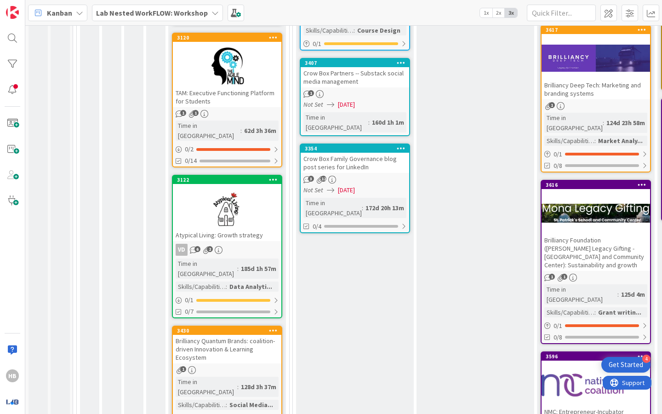
scroll to position [215, 0]
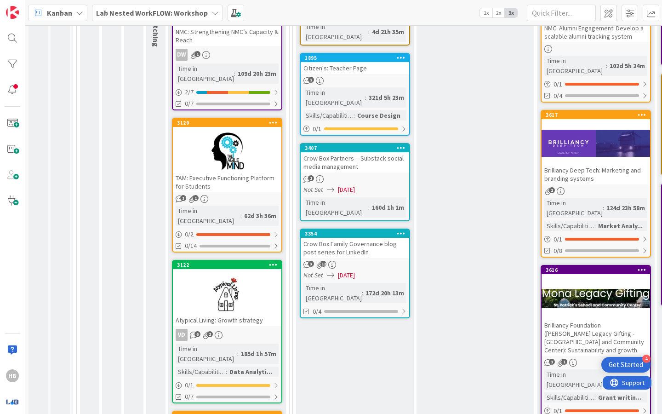
click at [222, 135] on div at bounding box center [227, 151] width 109 height 41
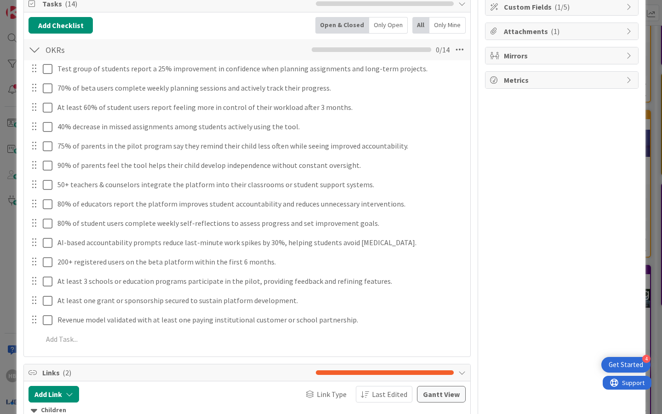
scroll to position [138, 0]
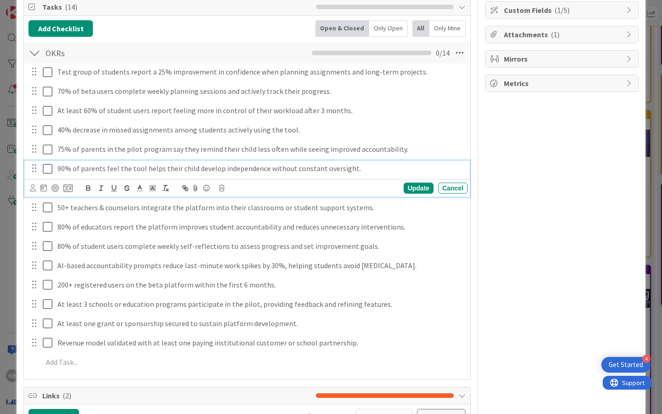
click at [45, 166] on icon at bounding box center [50, 168] width 14 height 11
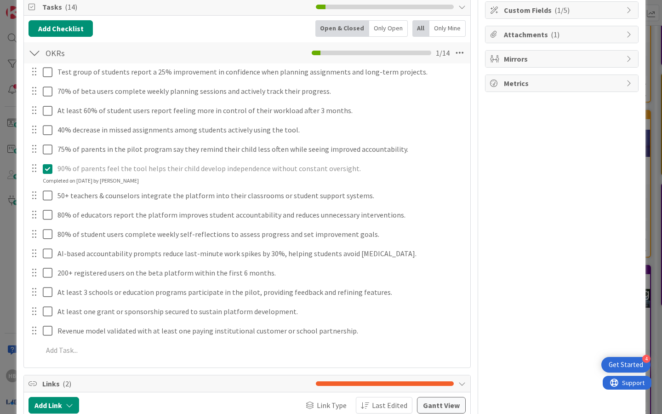
click at [49, 169] on icon at bounding box center [50, 168] width 14 height 11
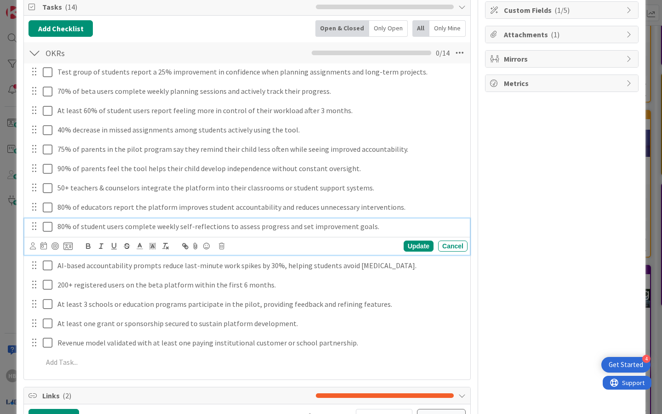
click at [244, 248] on div "80% of student users complete weekly self-reflections to assess progress and se…" at bounding box center [247, 236] width 446 height 36
click at [538, 253] on div "Owner Watchers Product development Dates Block Custom Fields ( 1/5 ) Attachment…" at bounding box center [562, 229] width 154 height 662
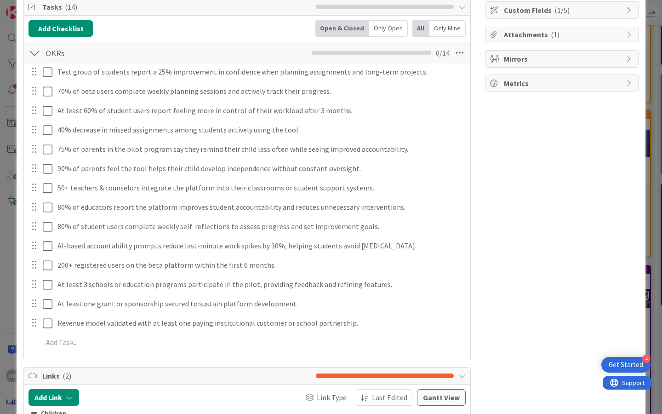
scroll to position [0, 0]
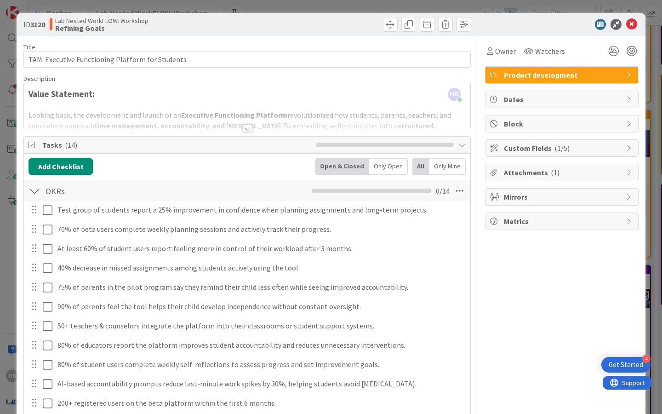
click at [193, 120] on div at bounding box center [247, 116] width 447 height 23
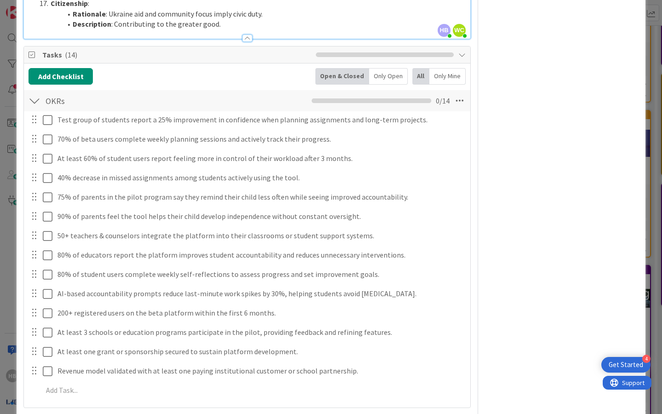
scroll to position [1544, 0]
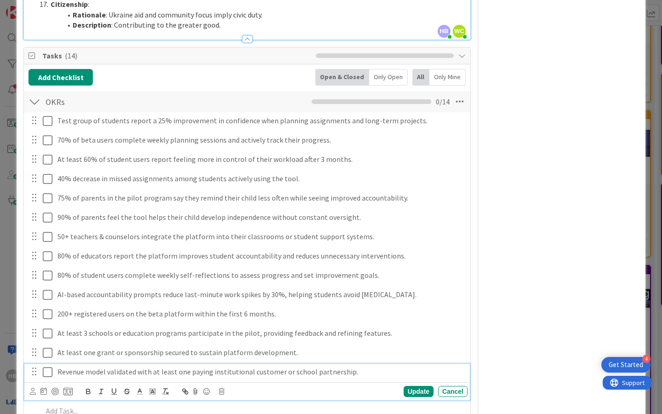
click at [126, 367] on p "Revenue model validated with at least one paying institutional customer or scho…" at bounding box center [260, 372] width 407 height 11
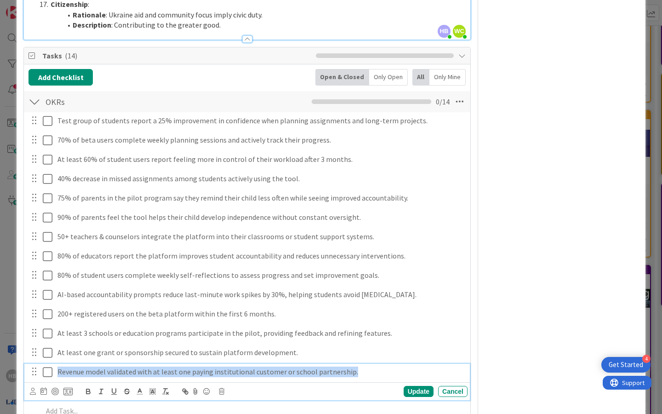
click at [126, 367] on p "Revenue model validated with at least one paying institutional customer or scho…" at bounding box center [260, 372] width 407 height 11
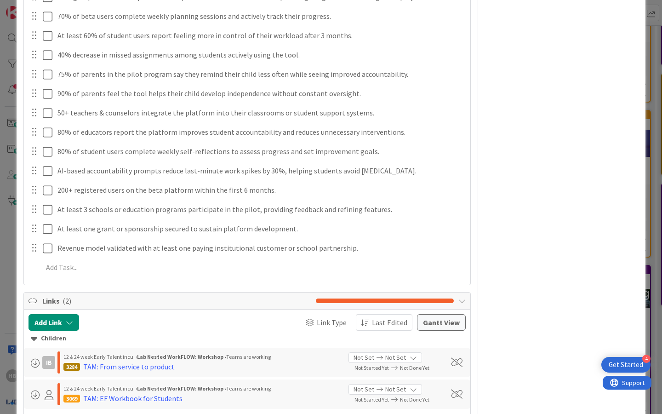
scroll to position [1688, 0]
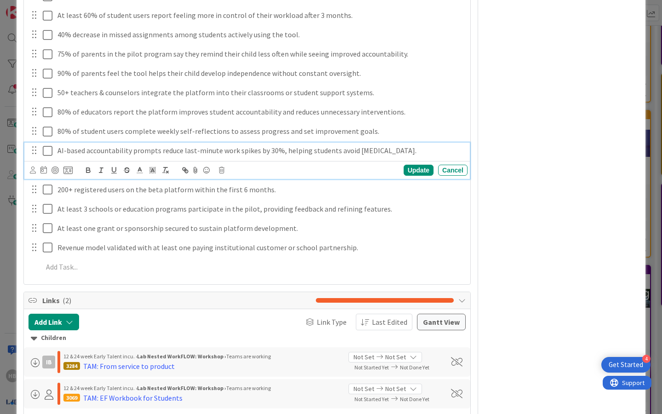
click at [146, 145] on p "AI-based accountability prompts reduce last-minute work spikes by 30%, helping …" at bounding box center [260, 150] width 407 height 11
click at [407, 145] on p "AI-based accountability prompts reduce last-minute work spikes by 30%, helping …" at bounding box center [260, 150] width 407 height 11
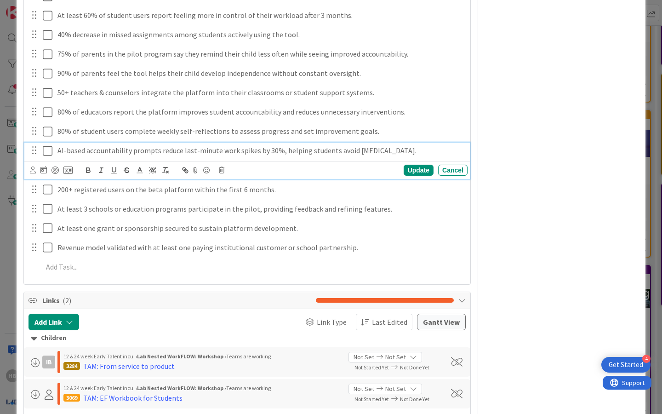
click at [407, 145] on p "AI-based accountability prompts reduce last-minute work spikes by 30%, helping …" at bounding box center [260, 150] width 407 height 11
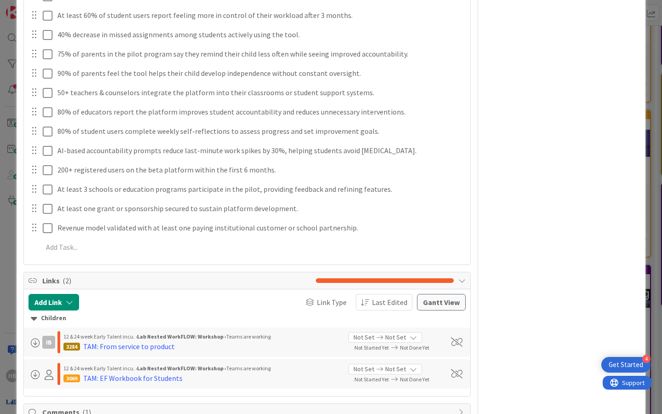
scroll to position [1558, 0]
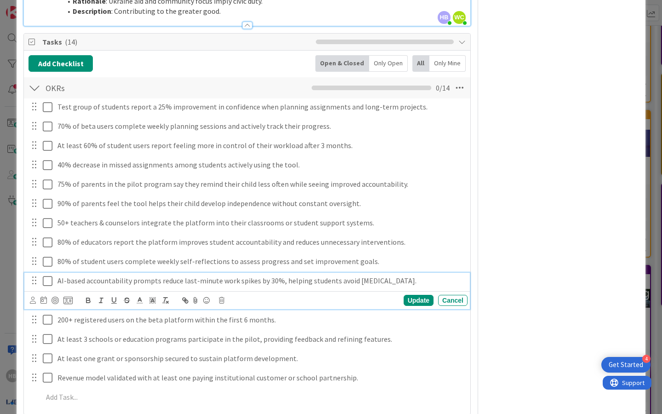
click at [110, 275] on p "AI-based accountability prompts reduce last-minute work spikes by 30%, helping …" at bounding box center [260, 280] width 407 height 11
copy p "AI-based accountability prompts reduce last-minute work spikes by 30%, helping …"
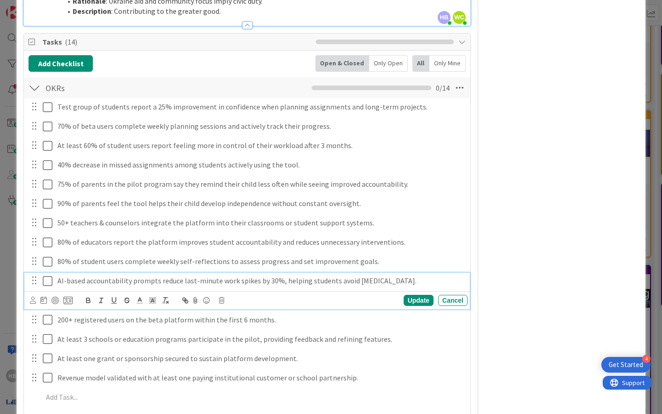
click at [89, 275] on p "AI-based accountability prompts reduce last-minute work spikes by 30%, helping …" at bounding box center [260, 280] width 407 height 11
copy p "AI-based accountability prompts reduce last-minute work spikes by 30%, helping …"
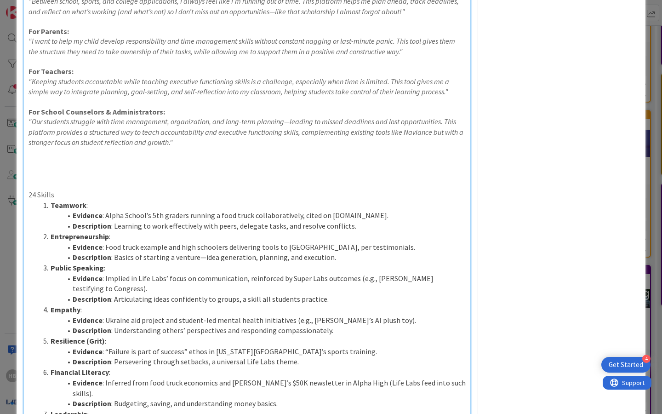
scroll to position [0, 0]
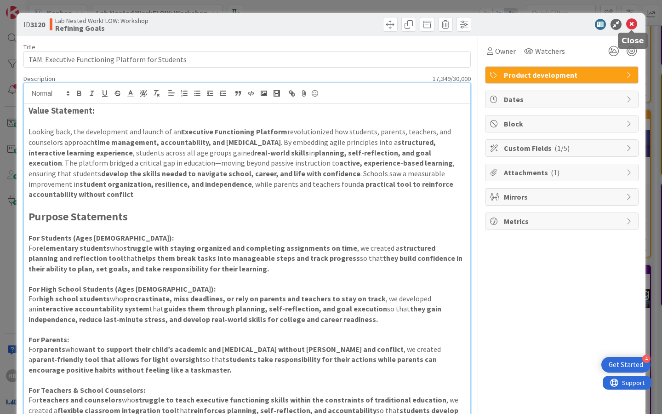
click at [632, 26] on icon at bounding box center [631, 24] width 11 height 11
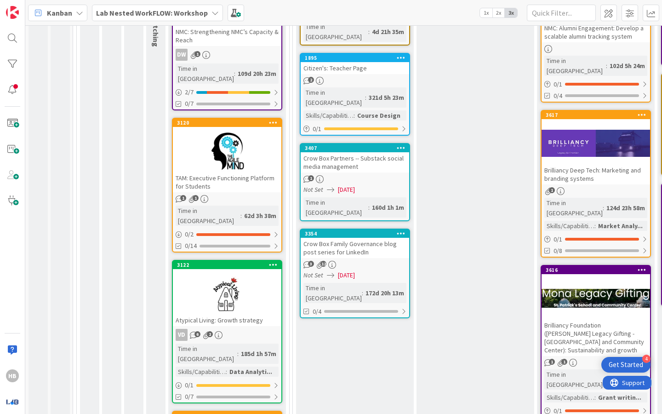
click at [174, 11] on b "Lab Nested WorkFLOW: Workshop" at bounding box center [152, 12] width 112 height 9
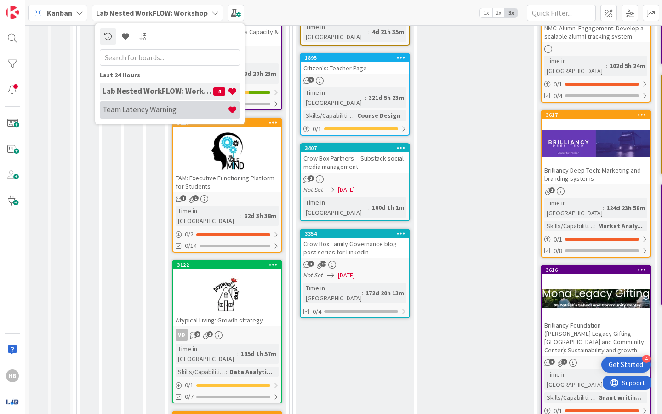
click at [141, 109] on h4 "Team Latency Warning" at bounding box center [165, 109] width 125 height 9
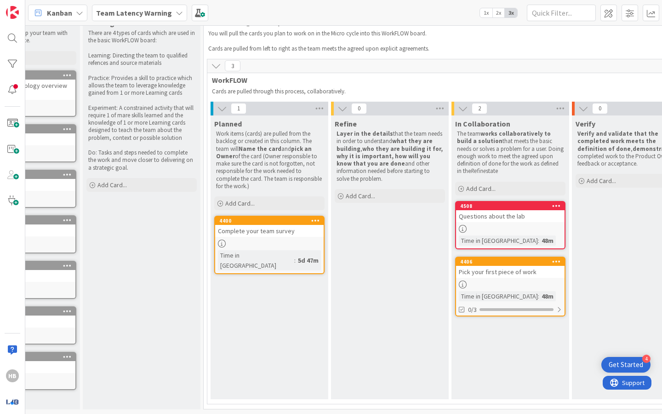
scroll to position [27, 0]
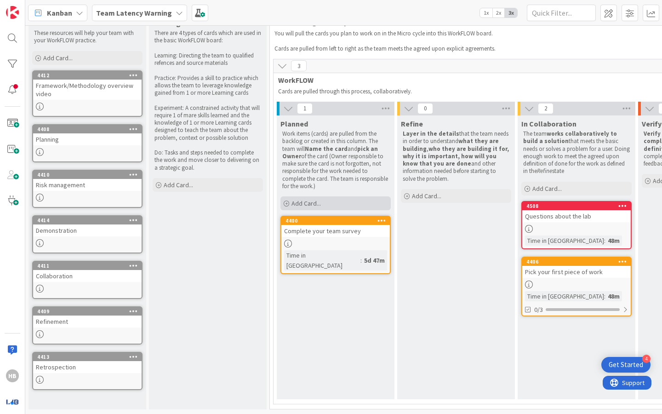
click at [318, 204] on span "Add Card..." at bounding box center [306, 203] width 29 height 8
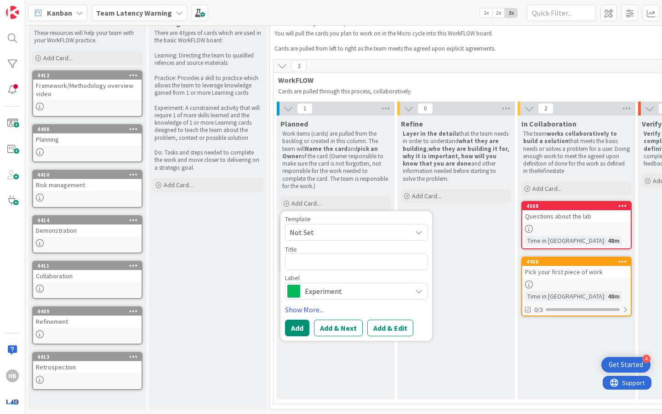
click at [329, 230] on span "Not Set" at bounding box center [347, 232] width 115 height 12
click at [322, 265] on textarea at bounding box center [356, 261] width 143 height 17
click at [327, 291] on span "Experiment" at bounding box center [356, 291] width 102 height 13
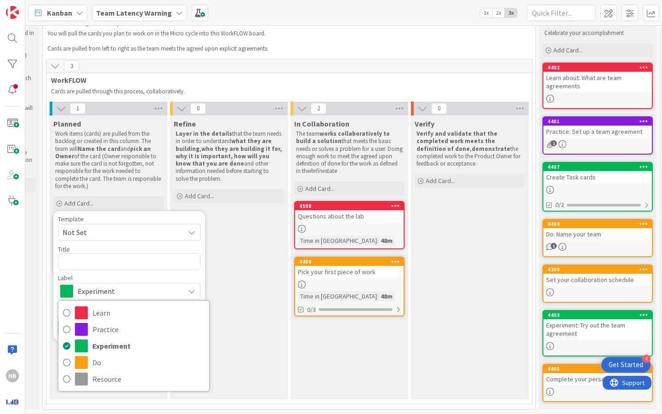
scroll to position [27, 208]
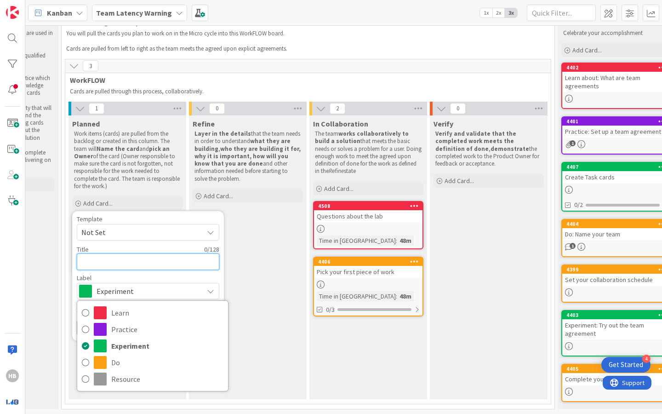
click at [147, 262] on textarea at bounding box center [148, 261] width 143 height 17
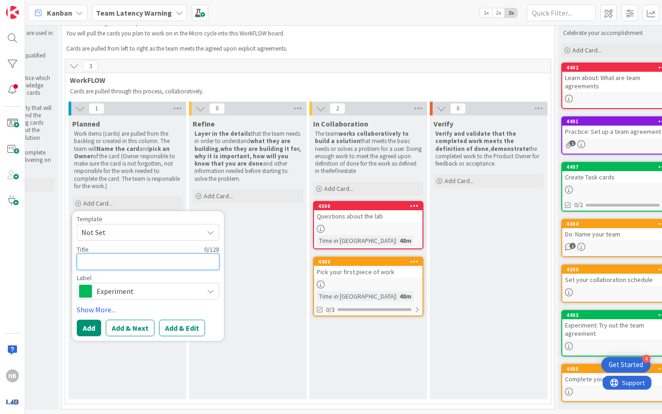
type textarea "x"
type textarea "E"
type textarea "x"
type textarea "Ex"
type textarea "x"
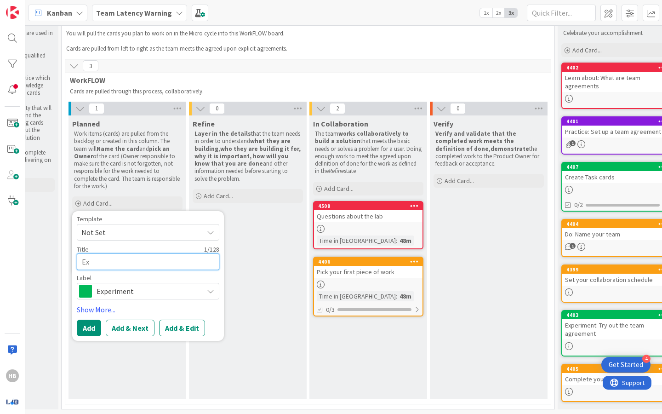
type textarea "Exp"
type textarea "x"
type textarea "Expe"
type textarea "x"
type textarea "Exper"
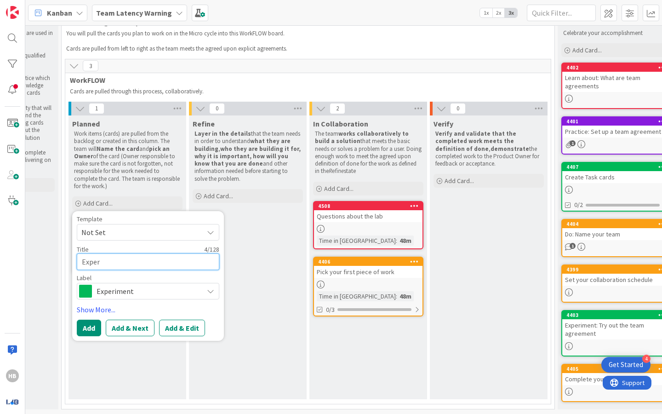
type textarea "x"
type textarea "Experi"
type textarea "x"
type textarea "Experim"
type textarea "x"
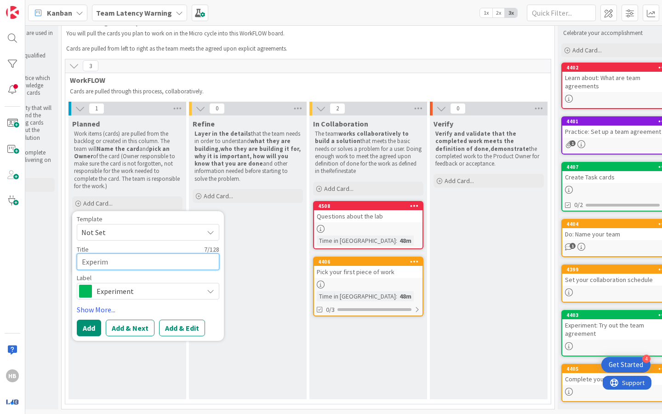
type textarea "Experime"
type textarea "x"
type textarea "Experimen"
type textarea "x"
type textarea "Experiment"
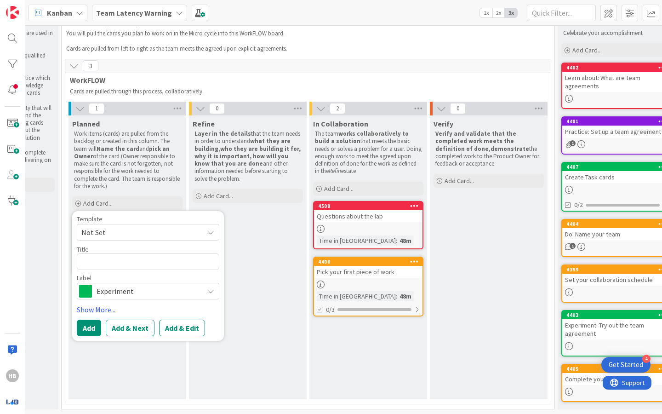
click at [268, 304] on div "Refine Layer in the details that the team needs in order to understand what the…" at bounding box center [248, 257] width 118 height 284
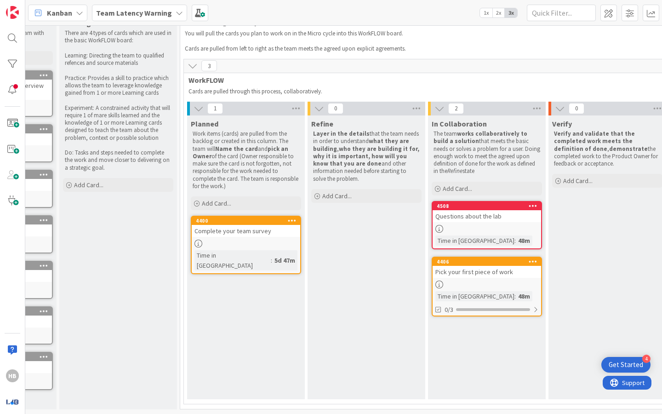
scroll to position [27, 174]
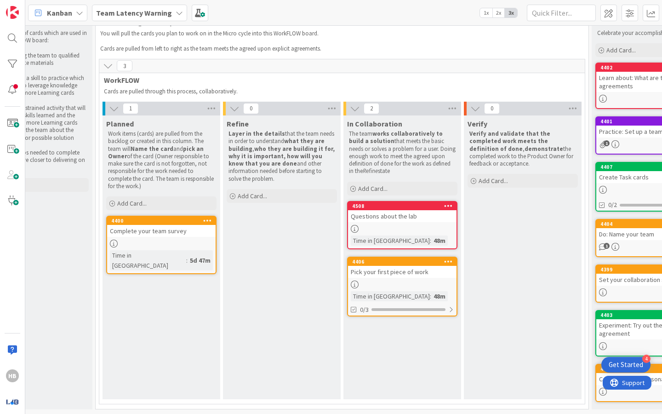
click at [390, 275] on div "Pick your first piece of work" at bounding box center [402, 272] width 109 height 12
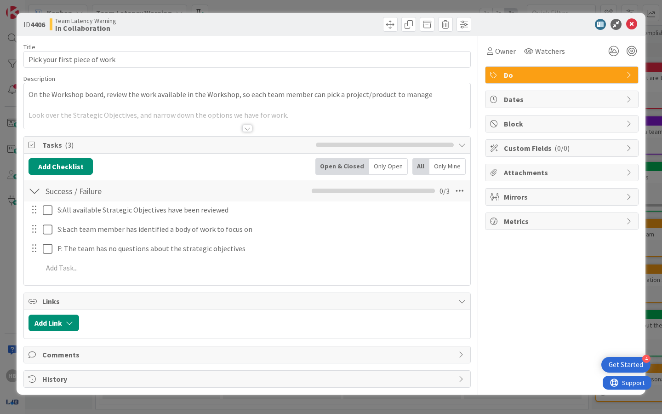
click at [254, 126] on div at bounding box center [247, 116] width 447 height 23
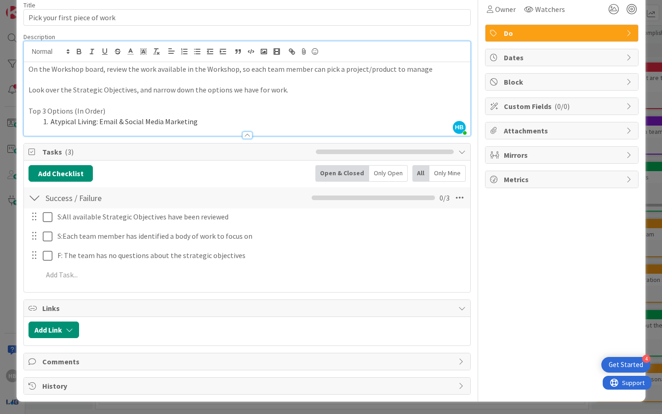
scroll to position [42, 0]
click at [198, 120] on li "Atypical Living: Email & Social Media Marketing" at bounding box center [253, 121] width 426 height 11
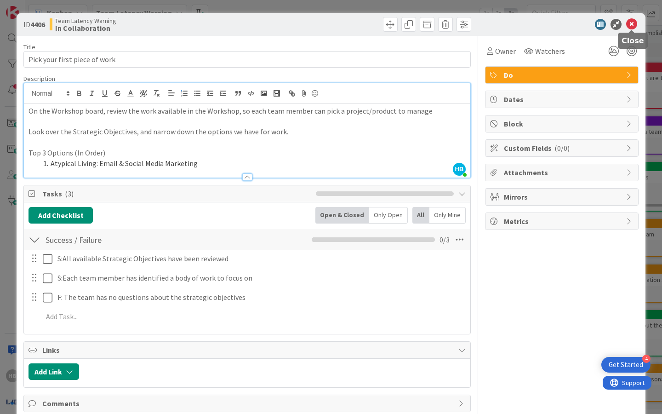
click at [629, 23] on icon at bounding box center [631, 24] width 11 height 11
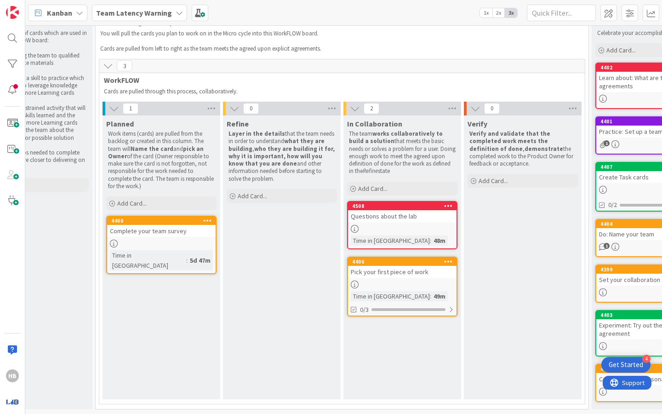
click at [158, 13] on b "Team Latency Warning" at bounding box center [134, 12] width 76 height 9
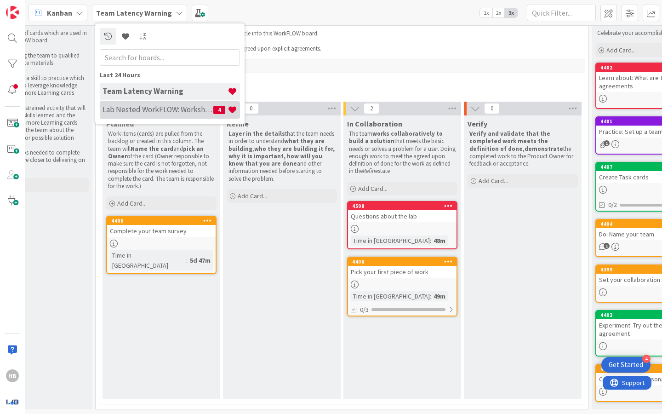
click at [149, 108] on h4 "Lab Nested WorkFLOW: Workshop" at bounding box center [158, 109] width 111 height 9
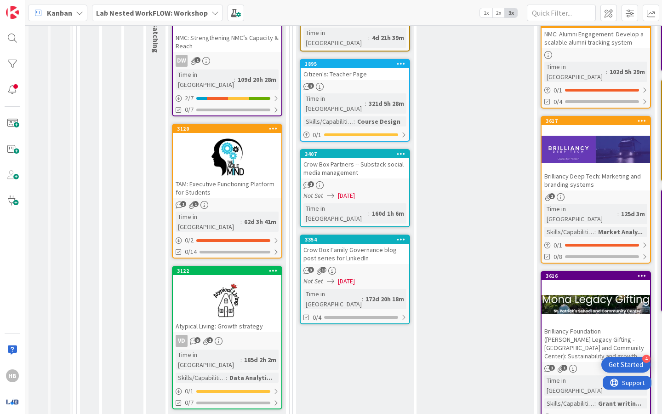
scroll to position [209, 0]
click at [198, 137] on div at bounding box center [227, 157] width 109 height 41
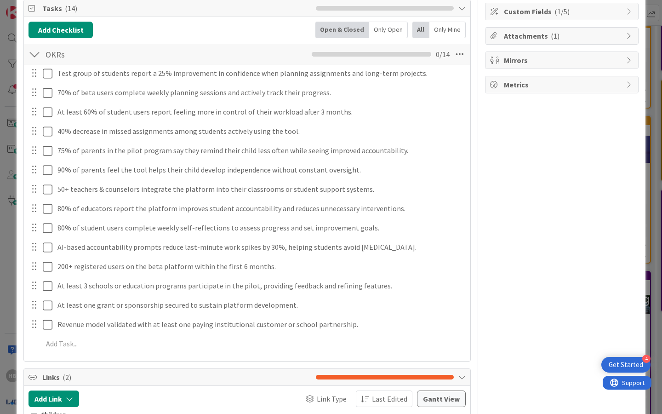
scroll to position [142, 0]
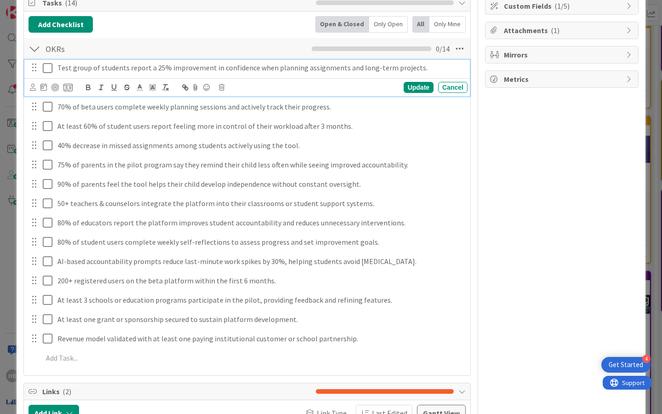
click at [201, 68] on p "Test group of students report a 25% improvement in confidence when planning ass…" at bounding box center [260, 68] width 407 height 11
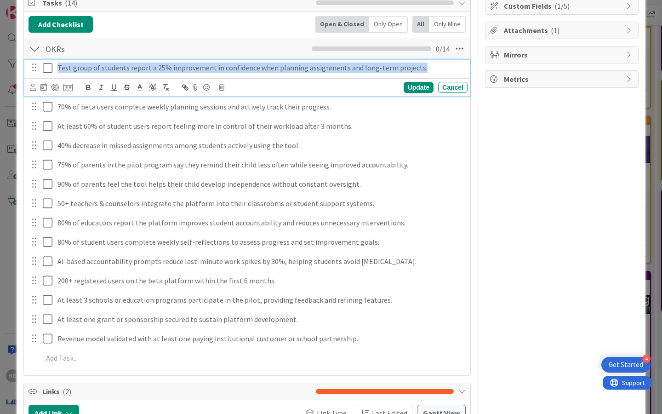
click at [201, 68] on p "Test group of students report a 25% improvement in confidence when planning ass…" at bounding box center [260, 68] width 407 height 11
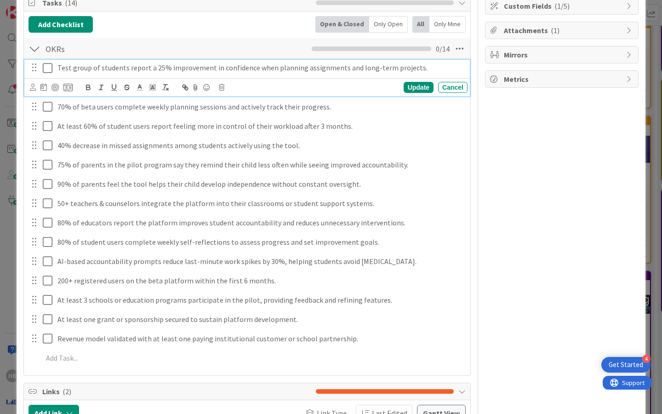
click at [563, 156] on div "Owner Watchers Product development Dates Block Custom Fields ( 1/5 ) Attachment…" at bounding box center [562, 225] width 154 height 662
click at [79, 73] on p "Test group of students report a 25% improvement in confidence when planning ass…" at bounding box center [260, 68] width 407 height 11
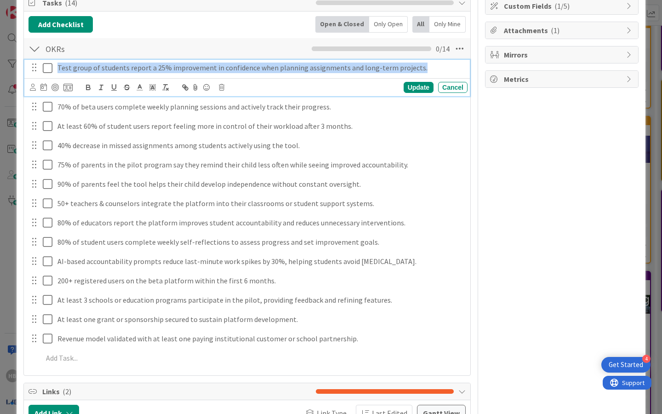
click at [79, 73] on p "Test group of students report a 25% improvement in confidence when planning ass…" at bounding box center [260, 68] width 407 height 11
click at [392, 64] on p "Test group of students report a 25% improvement in confidence when planning ass…" at bounding box center [260, 68] width 407 height 11
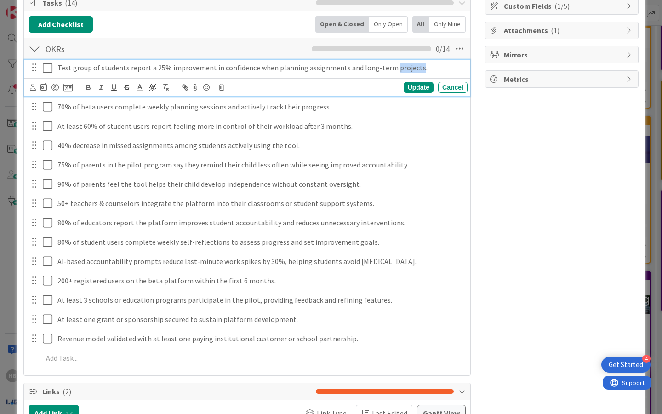
click at [392, 64] on p "Test group of students report a 25% improvement in confidence when planning ass…" at bounding box center [260, 68] width 407 height 11
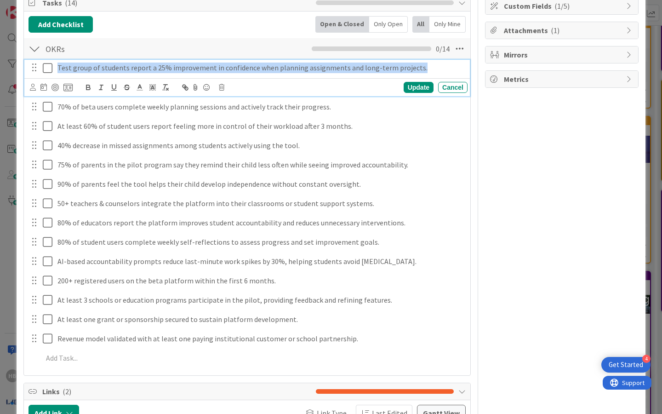
click at [392, 64] on p "Test group of students report a 25% improvement in confidence when planning ass…" at bounding box center [260, 68] width 407 height 11
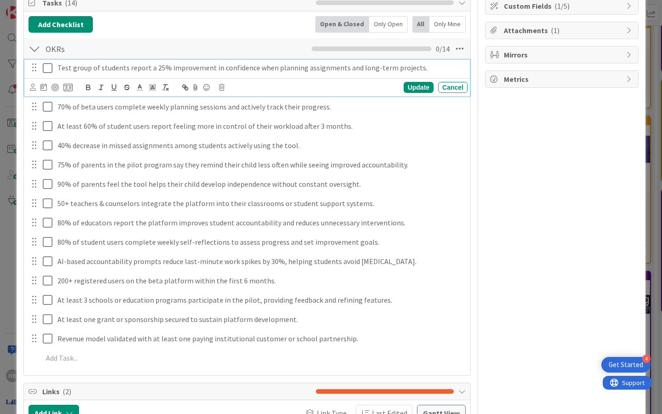
click at [512, 132] on div "Owner Watchers Product development Dates Block Custom Fields ( 1/5 ) Attachment…" at bounding box center [562, 225] width 154 height 662
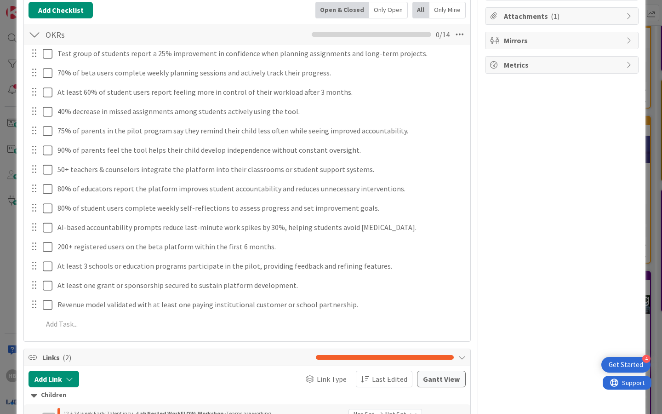
scroll to position [155, 0]
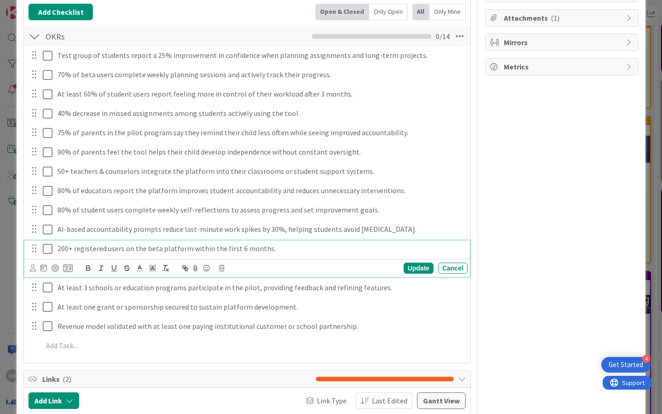
click at [190, 249] on p "200+ registered users on the beta platform within the first 6 months." at bounding box center [260, 248] width 407 height 11
click at [493, 213] on div "Owner Watchers Product development Dates Block Custom Fields ( 1/5 ) Attachment…" at bounding box center [562, 212] width 154 height 662
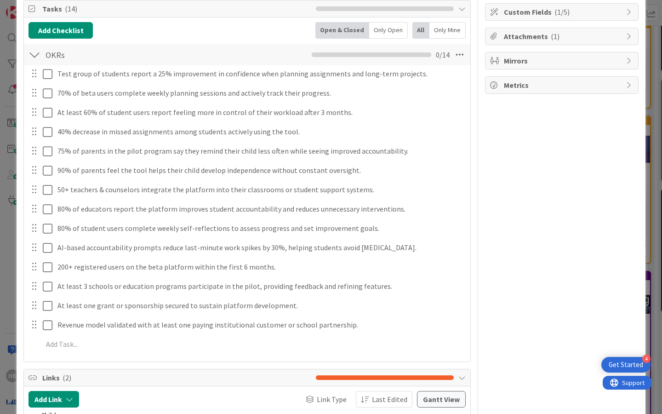
scroll to position [136, 0]
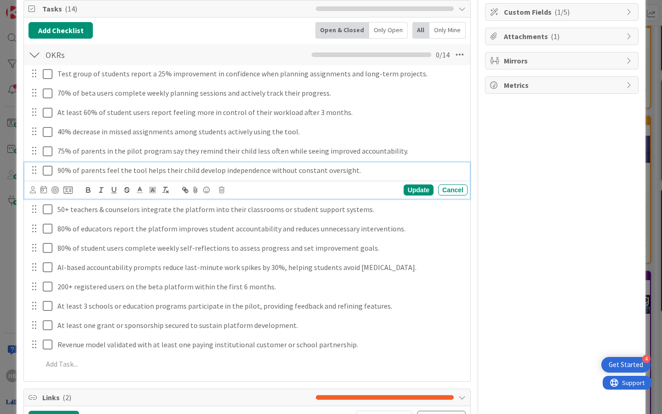
click at [384, 168] on p "90% of parents feel the tool helps their child develop independence without con…" at bounding box center [260, 170] width 407 height 11
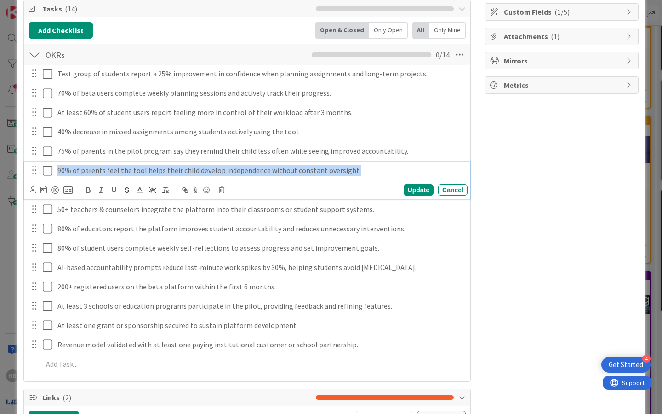
click at [384, 168] on p "90% of parents feel the tool helps their child develop independence without con…" at bounding box center [260, 170] width 407 height 11
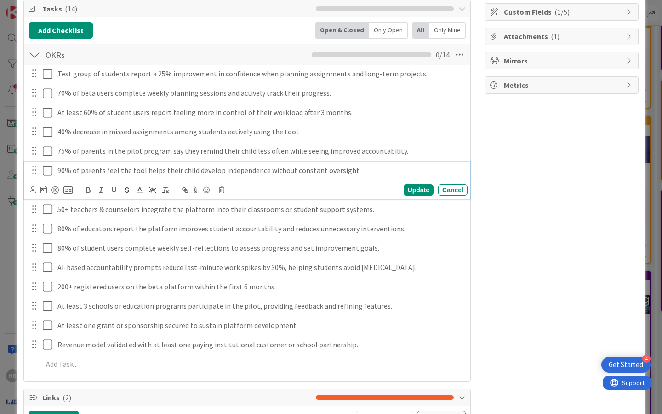
click at [538, 174] on div "Owner Watchers Product development Dates Block Custom Fields ( 1/5 ) Attachment…" at bounding box center [562, 231] width 154 height 662
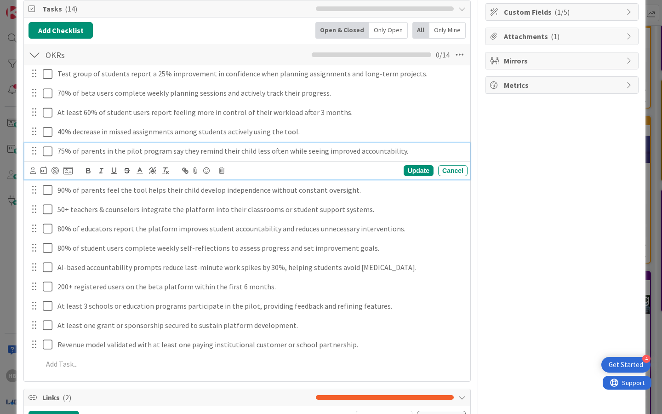
click at [424, 148] on p "75% of parents in the pilot program say they remind their child less often whil…" at bounding box center [260, 151] width 407 height 11
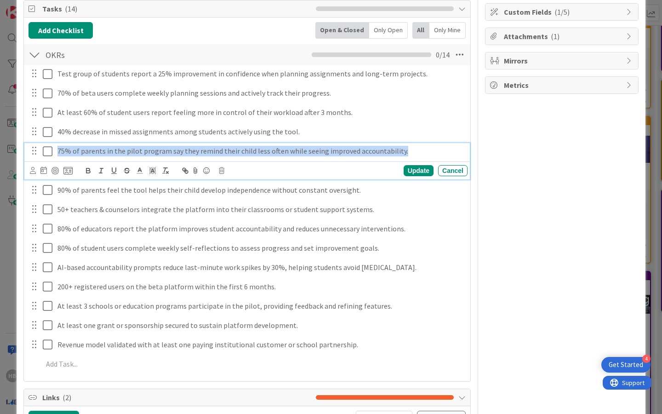
click at [424, 148] on p "75% of parents in the pilot program say they remind their child less often whil…" at bounding box center [260, 151] width 407 height 11
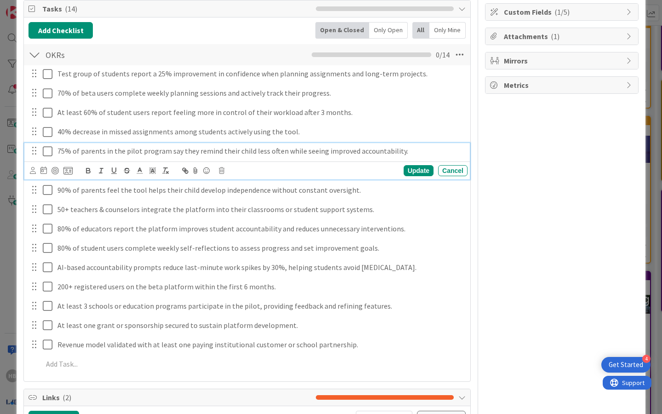
click at [511, 151] on div "Owner Watchers Product development Dates Block Custom Fields ( 1/5 ) Attachment…" at bounding box center [562, 231] width 154 height 662
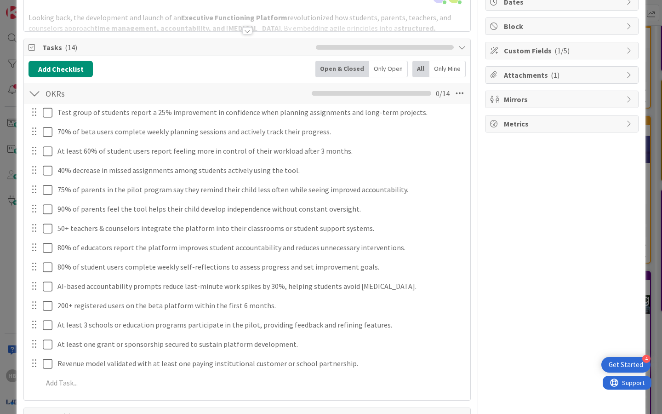
scroll to position [203, 0]
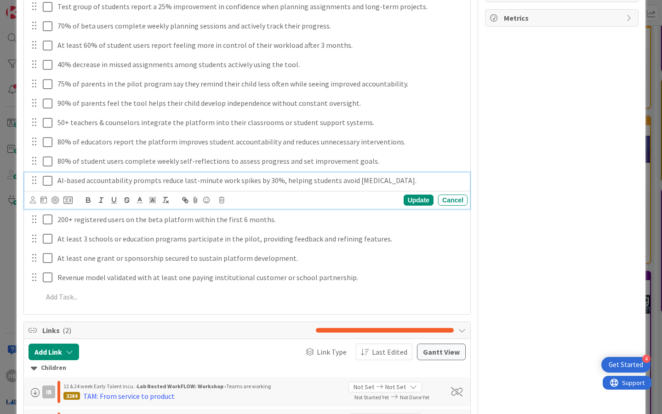
click at [115, 181] on p "AI-based accountability prompts reduce last-minute work spikes by 30%, helping …" at bounding box center [260, 180] width 407 height 11
copy p "AI-based accountability prompts reduce last-minute work spikes by 30%, helping …"
click at [48, 179] on icon at bounding box center [50, 180] width 14 height 11
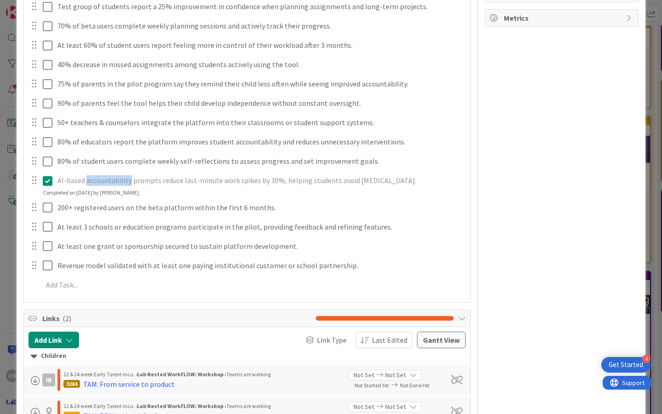
click at [48, 179] on icon at bounding box center [50, 180] width 14 height 11
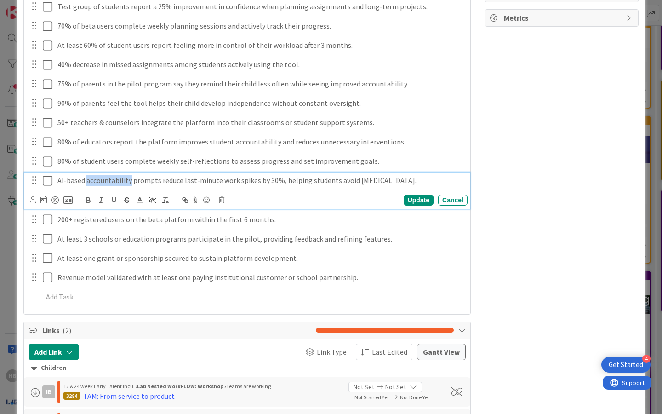
copy p "AI-based accountability prompts reduce last-minute work spikes by 30%, helping …"
click at [34, 199] on icon at bounding box center [33, 199] width 6 height 7
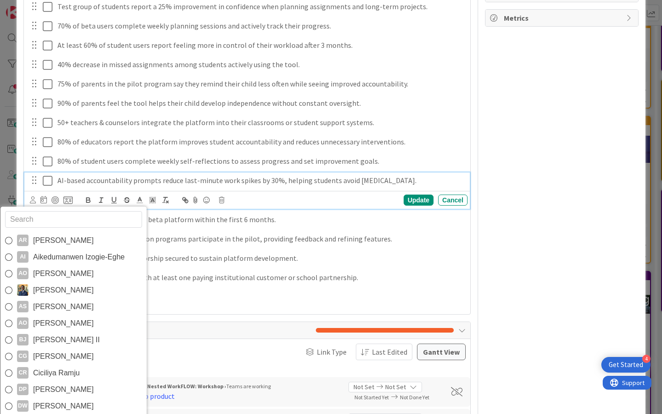
click at [46, 224] on input "text" at bounding box center [73, 219] width 137 height 17
type input "G"
click at [561, 163] on div "Owner Watchers Product development Dates Block Custom Fields ( 1/5 ) Attachment…" at bounding box center [562, 164] width 154 height 662
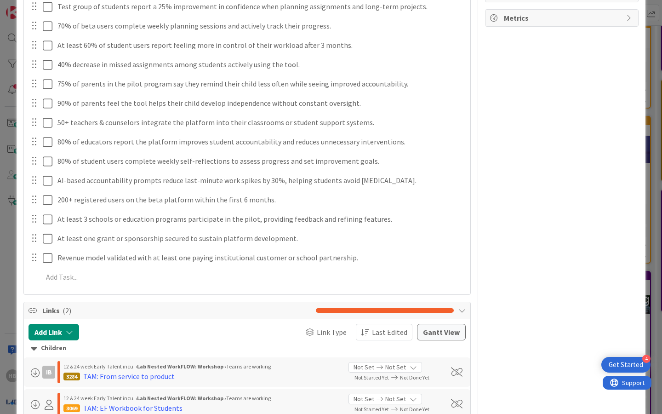
scroll to position [0, 0]
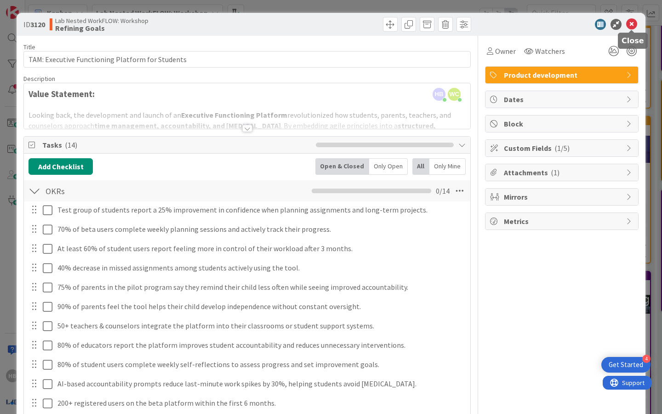
click at [631, 28] on icon at bounding box center [631, 24] width 11 height 11
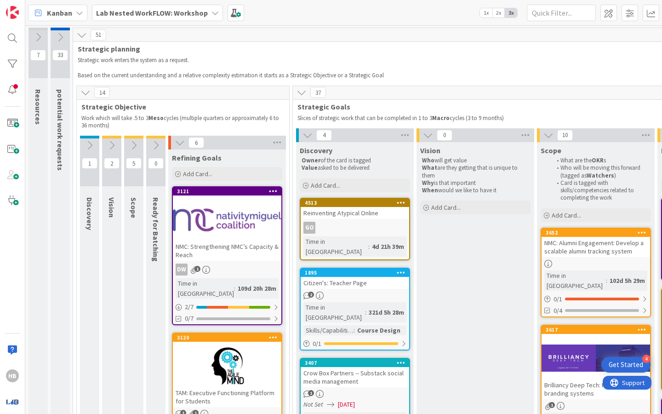
click at [175, 8] on b "Lab Nested WorkFLOW: Workshop" at bounding box center [152, 12] width 112 height 9
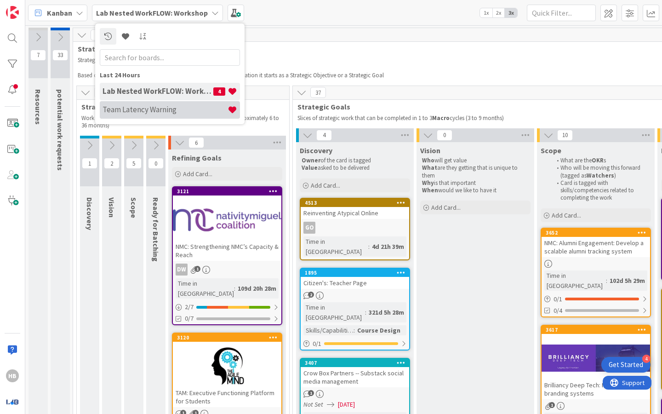
click at [135, 115] on div "Team Latency Warning" at bounding box center [170, 109] width 140 height 17
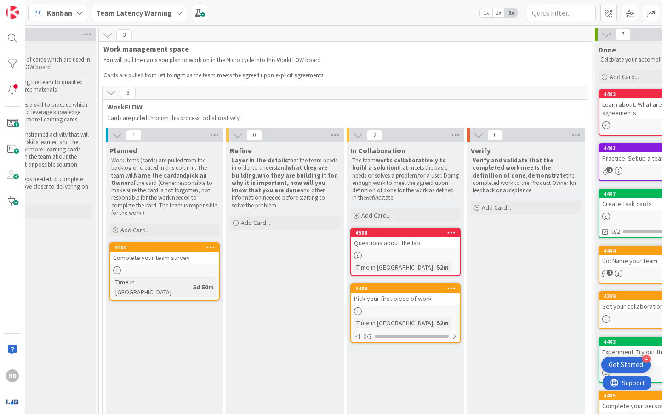
scroll to position [0, 220]
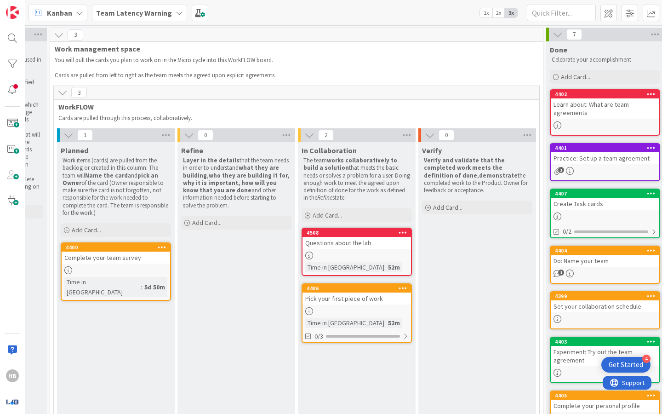
click at [351, 298] on div "Pick your first piece of work" at bounding box center [357, 298] width 109 height 12
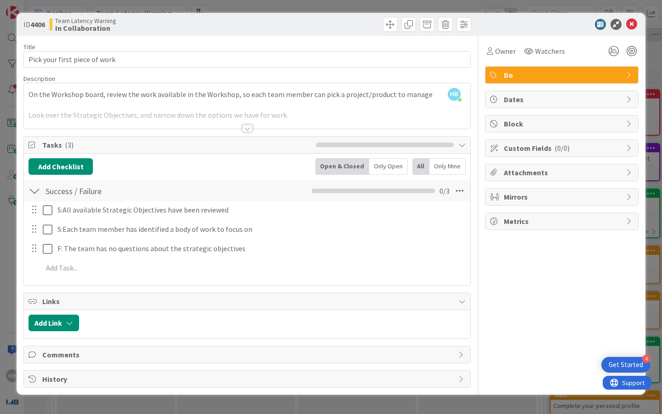
click at [254, 120] on div at bounding box center [247, 116] width 447 height 23
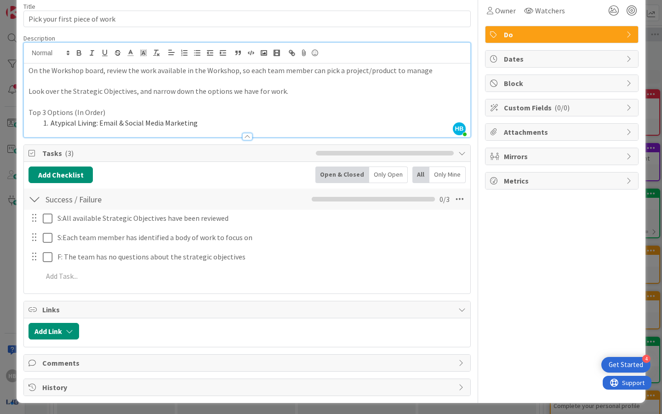
scroll to position [42, 0]
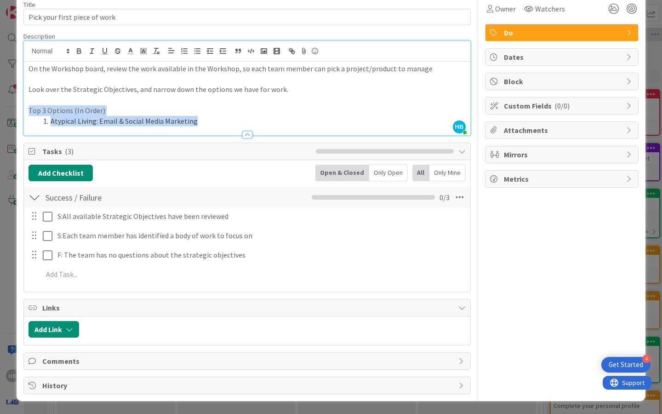
drag, startPoint x: 207, startPoint y: 121, endPoint x: 21, endPoint y: 112, distance: 186.5
click at [21, 112] on div "ID 4406 Team Latency Warning In Collaboration Title 29 / 128 Pick your first pi…" at bounding box center [331, 186] width 629 height 430
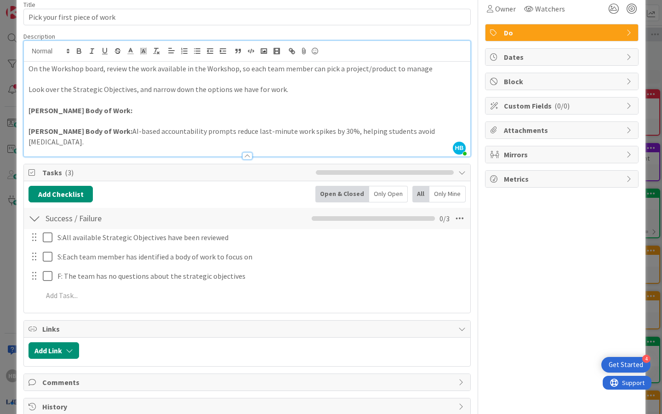
click at [103, 131] on p "[PERSON_NAME] Body of Work: AI-based accountability prompts reduce last-minute …" at bounding box center [247, 136] width 437 height 21
click at [111, 129] on p "[PERSON_NAME] Body of Work: TAM: AI-based accountability prompts reduce last-mi…" at bounding box center [247, 136] width 437 height 21
click at [132, 147] on div at bounding box center [247, 152] width 447 height 10
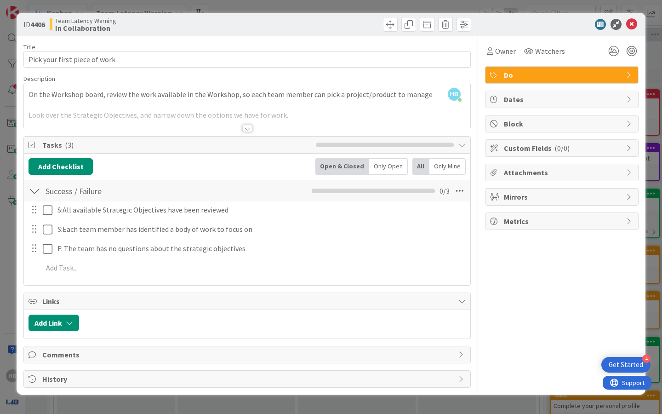
scroll to position [0, 0]
click at [217, 116] on div at bounding box center [247, 116] width 447 height 23
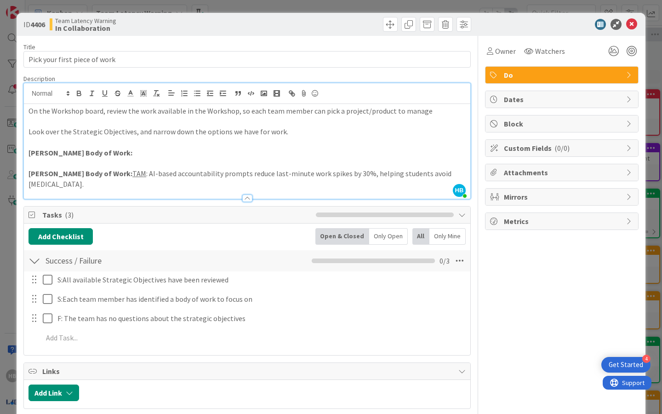
click at [118, 175] on p "[PERSON_NAME] Body of Work: TAM : AI-based accountability prompts reduce last-m…" at bounding box center [247, 178] width 437 height 21
click at [150, 176] on p "[PERSON_NAME] Body of Work: TAM : AI-based accountability prompts reduce last-m…" at bounding box center [247, 178] width 437 height 21
click at [171, 152] on p "[PERSON_NAME] Body of Work:" at bounding box center [247, 153] width 437 height 11
click at [628, 24] on icon at bounding box center [631, 24] width 11 height 11
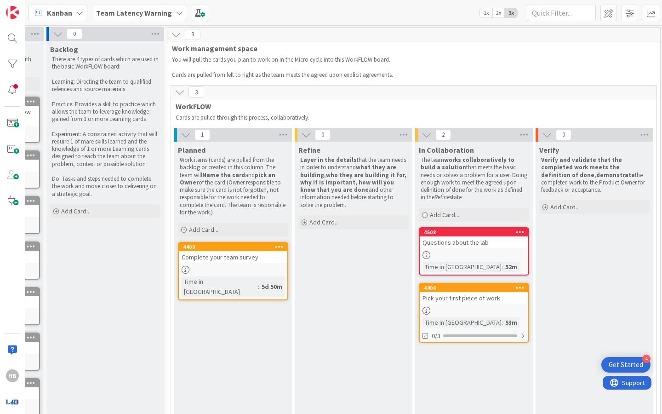
scroll to position [0, 45]
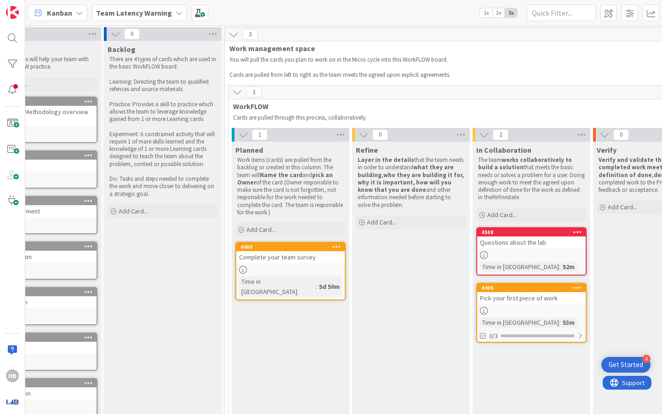
click at [143, 16] on b "Team Latency Warning" at bounding box center [134, 12] width 76 height 9
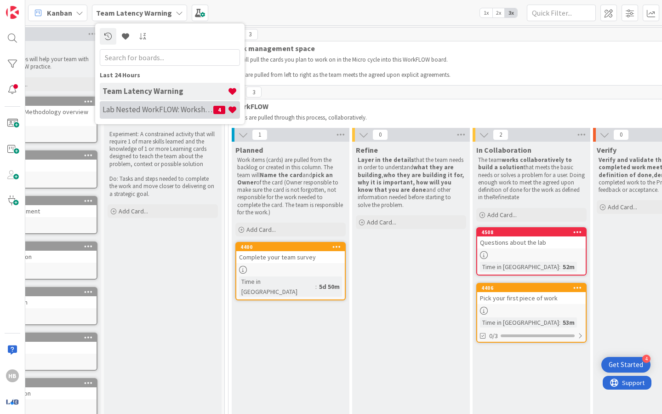
click at [135, 109] on h4 "Lab Nested WorkFLOW: Workshop" at bounding box center [158, 109] width 111 height 9
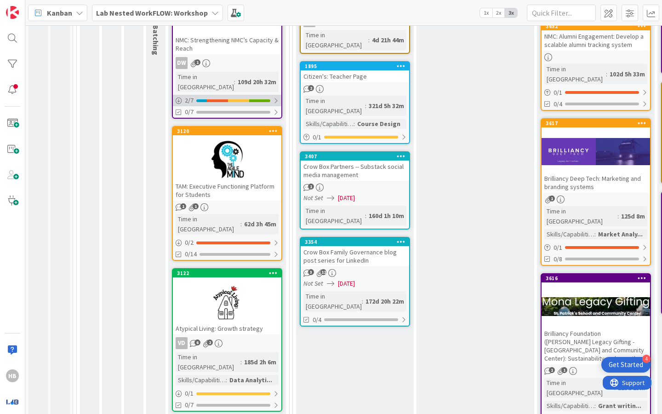
scroll to position [221, 0]
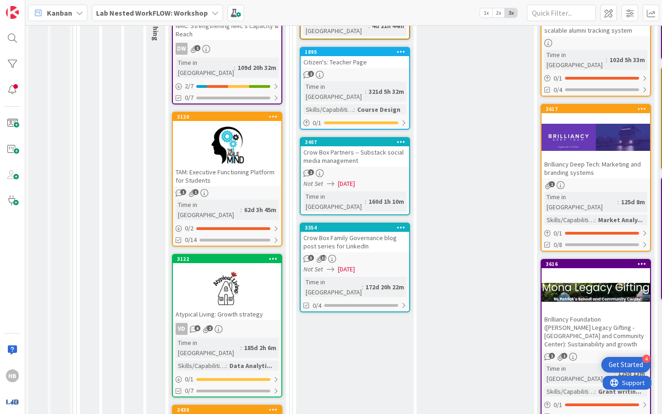
click at [224, 139] on div at bounding box center [227, 145] width 109 height 41
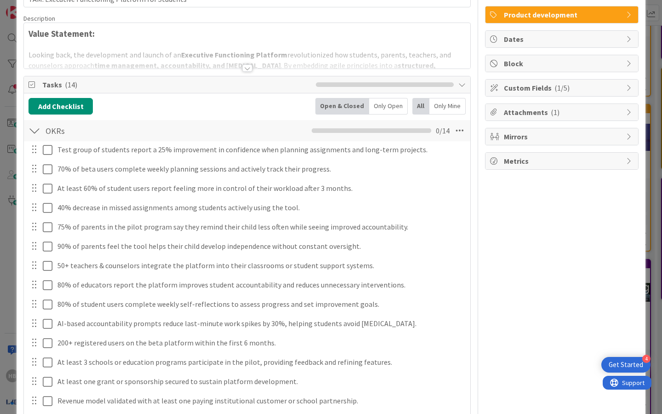
scroll to position [69, 0]
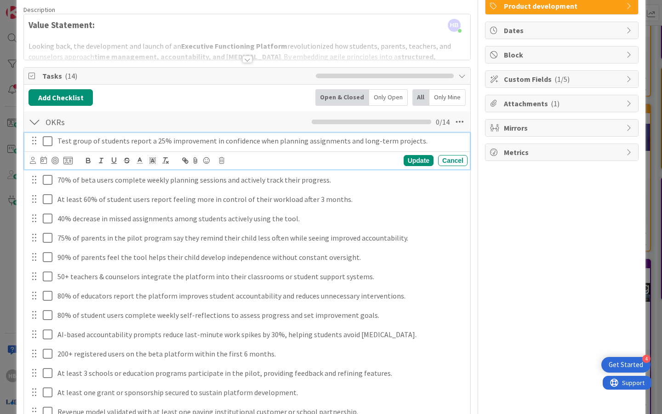
click at [120, 145] on p "Test group of students report a 25% improvement in confidence when planning ass…" at bounding box center [260, 141] width 407 height 11
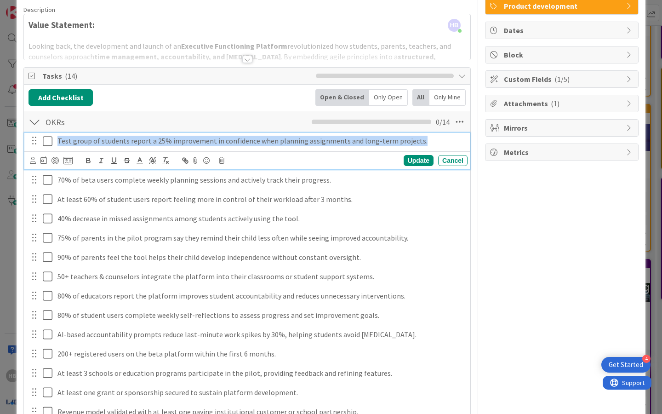
click at [120, 145] on p "Test group of students report a 25% improvement in confidence when planning ass…" at bounding box center [260, 141] width 407 height 11
copy p "Test group of students report a 25% improvement in confidence when planning ass…"
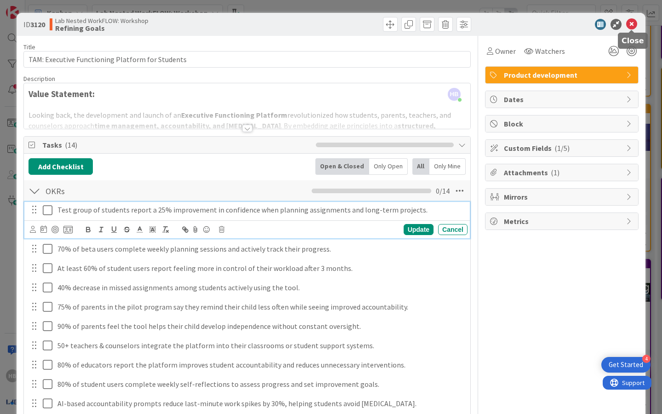
click at [635, 22] on icon at bounding box center [631, 24] width 11 height 11
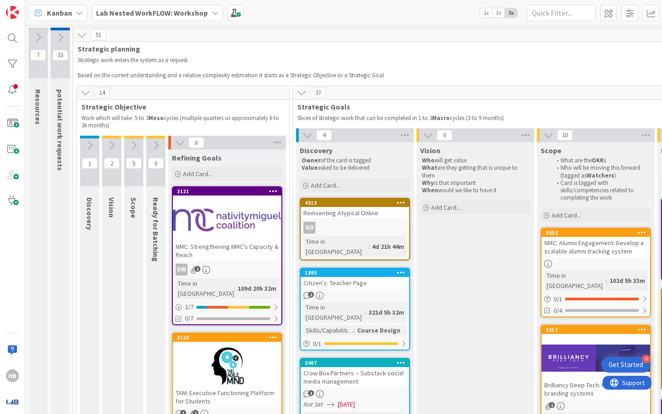
click at [106, 0] on div "Kanban Lab Nested WorkFLOW: Workshop 1x 2x 3x" at bounding box center [343, 12] width 637 height 25
click at [180, 11] on b "Lab Nested WorkFLOW: Workshop" at bounding box center [152, 12] width 112 height 9
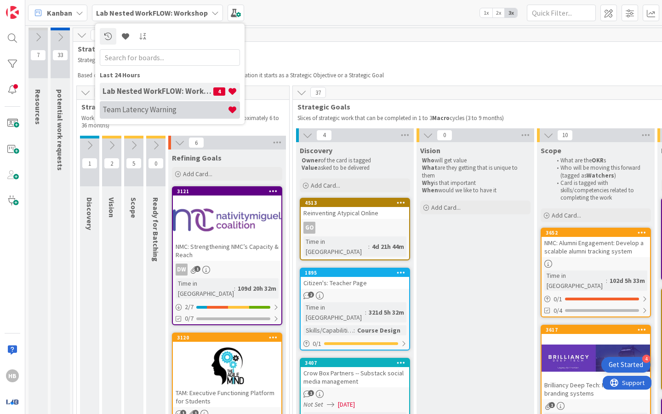
click at [142, 114] on h4 "Team Latency Warning" at bounding box center [165, 109] width 125 height 9
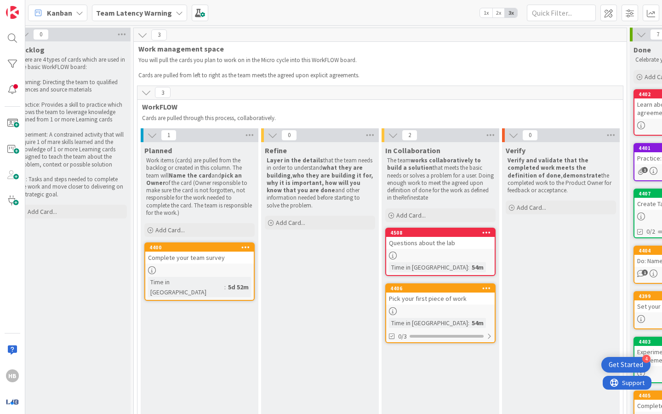
click at [442, 295] on div "Pick your first piece of work" at bounding box center [440, 298] width 109 height 12
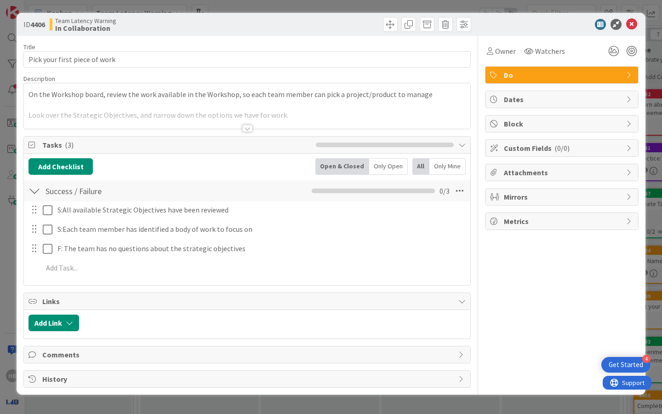
click at [117, 117] on div at bounding box center [247, 116] width 447 height 23
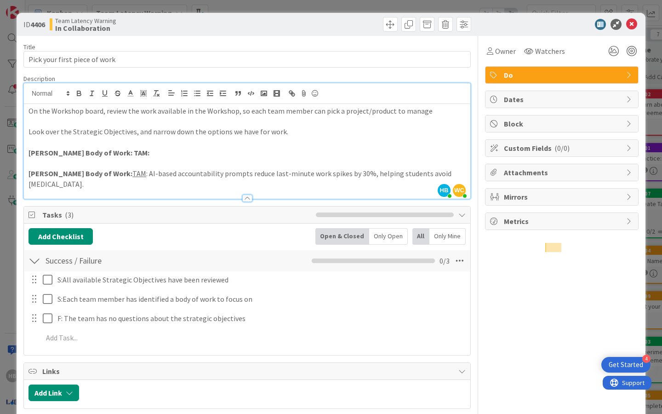
click at [133, 146] on p at bounding box center [247, 142] width 437 height 11
click at [132, 152] on p "[PERSON_NAME] Body of Work: TAM:" at bounding box center [247, 153] width 437 height 11
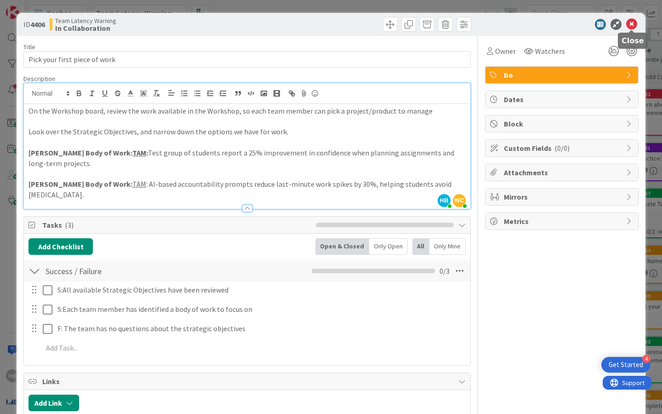
click at [631, 26] on icon at bounding box center [631, 24] width 11 height 11
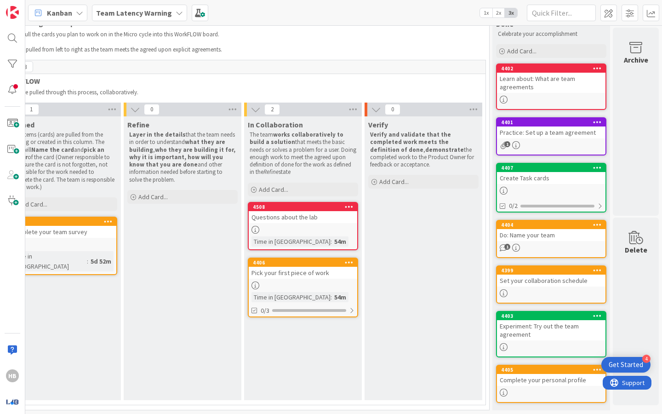
scroll to position [0, 274]
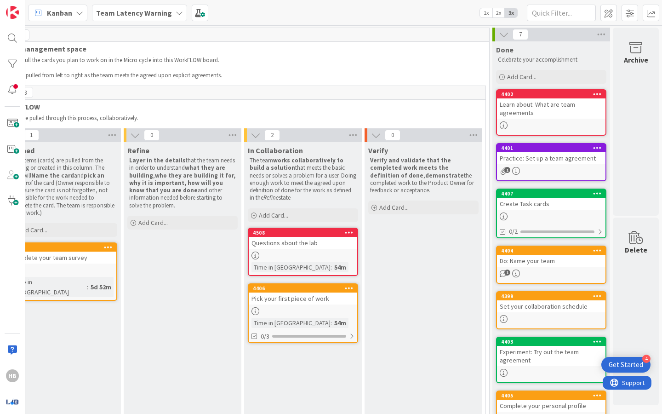
click at [290, 237] on div "Questions about the lab" at bounding box center [303, 243] width 109 height 12
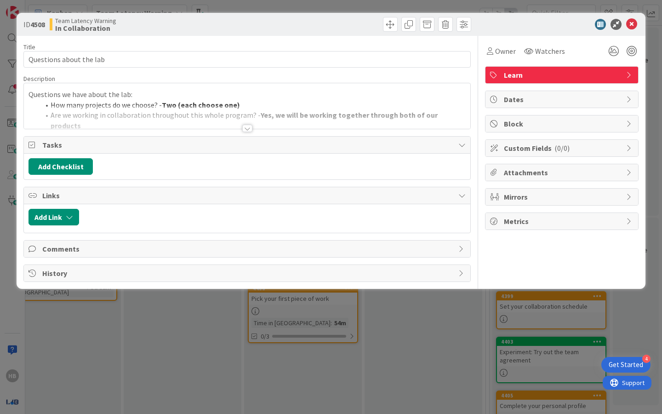
click at [200, 118] on div at bounding box center [247, 116] width 447 height 23
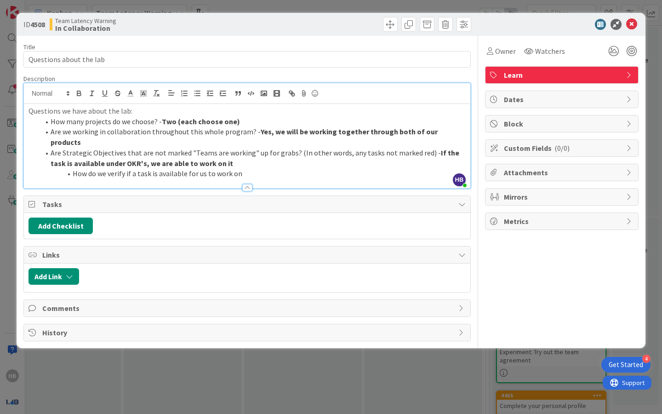
click at [210, 178] on div at bounding box center [247, 183] width 447 height 10
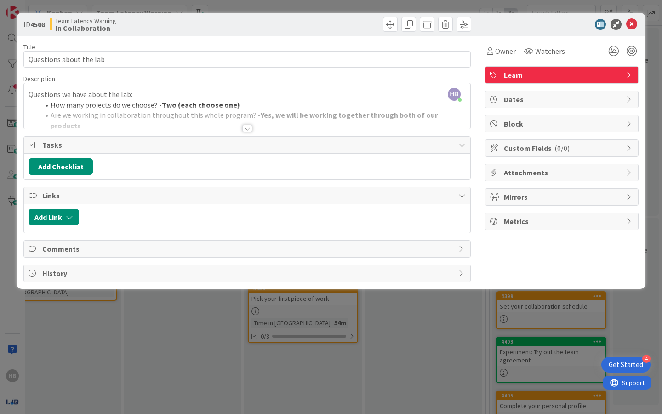
click at [210, 168] on div "Add Checklist" at bounding box center [247, 166] width 437 height 17
click at [230, 108] on div at bounding box center [247, 116] width 447 height 23
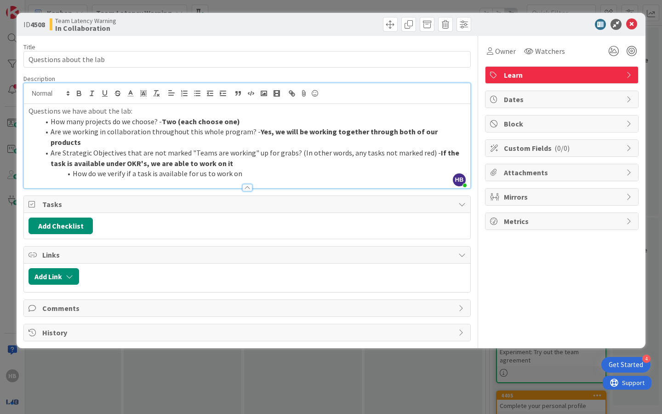
click at [193, 168] on li "How do we verify if a task is available for us to work on" at bounding box center [253, 173] width 426 height 11
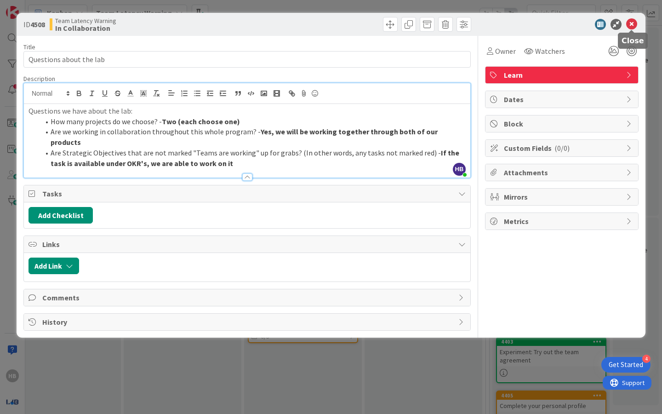
click at [630, 20] on icon at bounding box center [631, 24] width 11 height 11
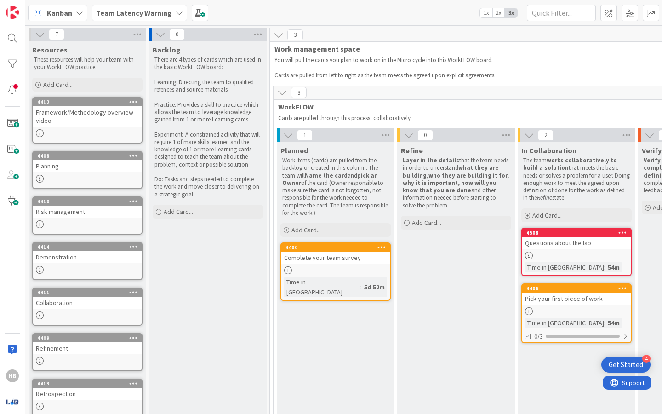
click at [149, 15] on b "Team Latency Warning" at bounding box center [134, 12] width 76 height 9
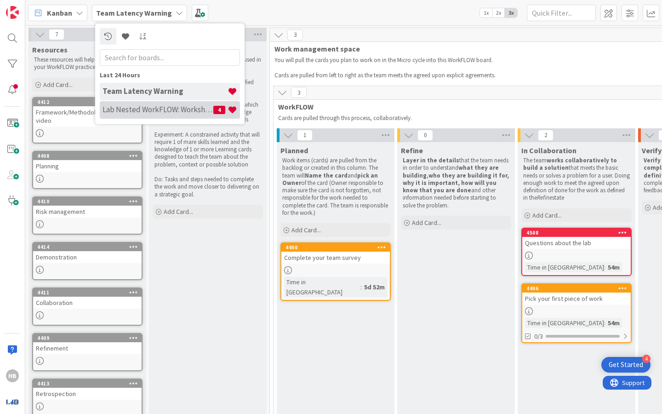
click at [130, 109] on h4 "Lab Nested WorkFLOW: Workshop" at bounding box center [158, 109] width 111 height 9
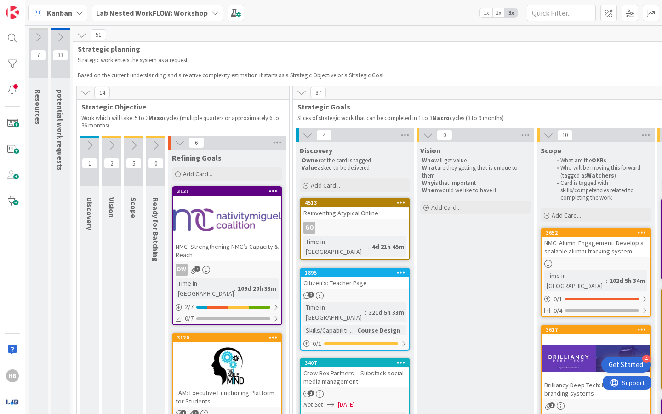
click at [184, 11] on b "Lab Nested WorkFLOW: Workshop" at bounding box center [152, 12] width 112 height 9
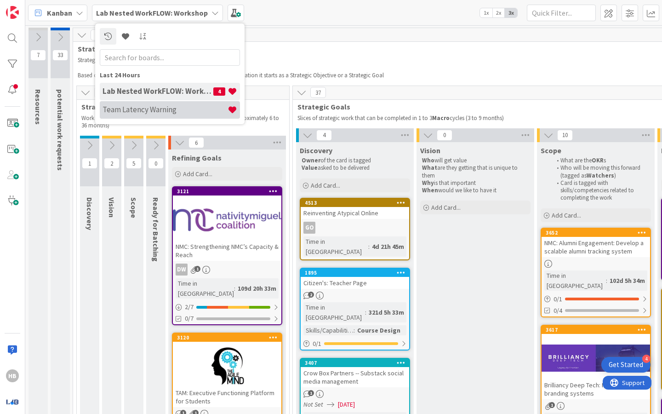
click at [149, 114] on h4 "Team Latency Warning" at bounding box center [165, 109] width 125 height 9
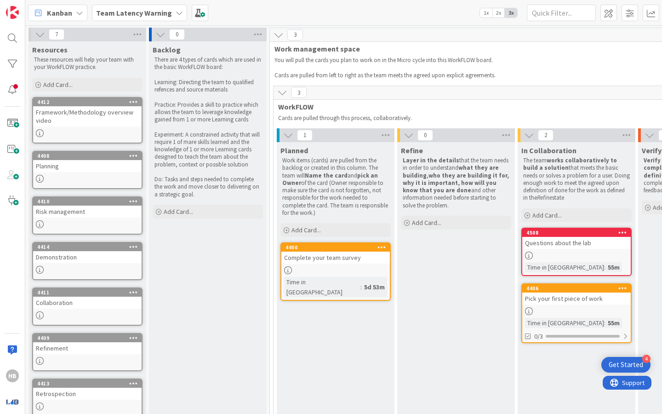
scroll to position [27, 0]
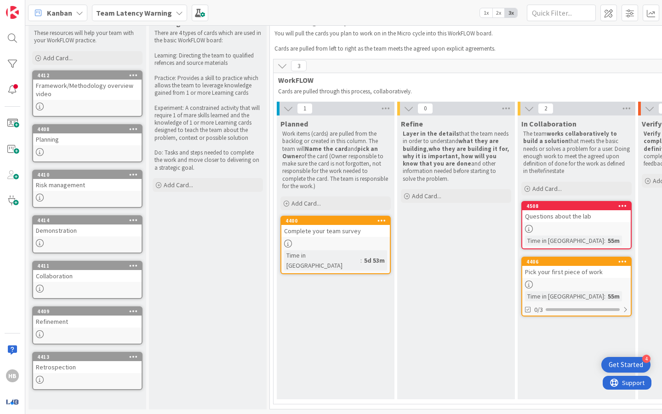
click at [190, 99] on p at bounding box center [208, 100] width 107 height 7
click at [192, 101] on p at bounding box center [208, 100] width 107 height 7
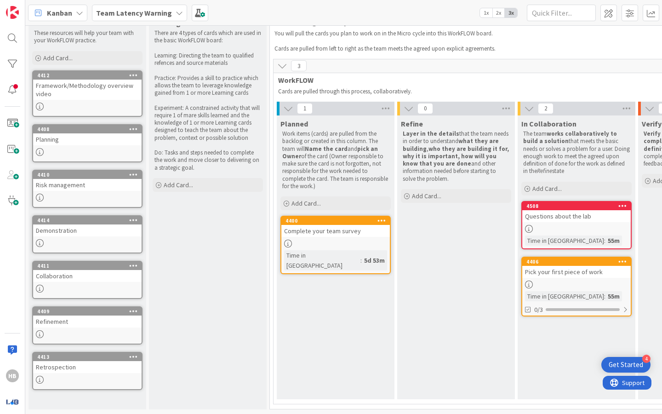
click at [193, 102] on p at bounding box center [208, 100] width 107 height 7
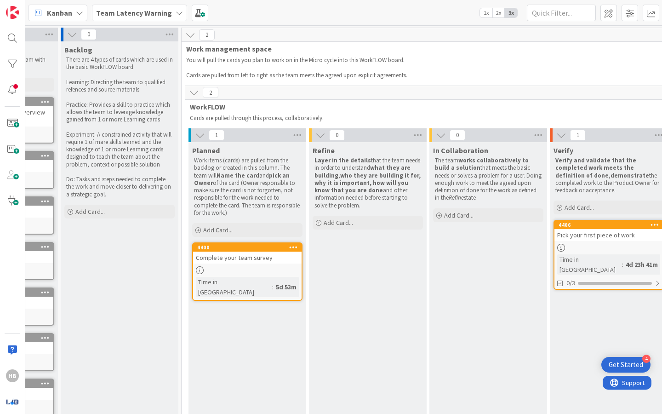
scroll to position [0, 274]
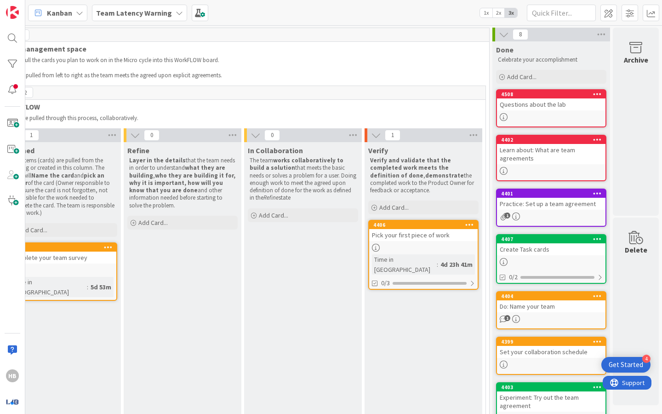
click at [424, 237] on div "Pick your first piece of work" at bounding box center [423, 235] width 109 height 12
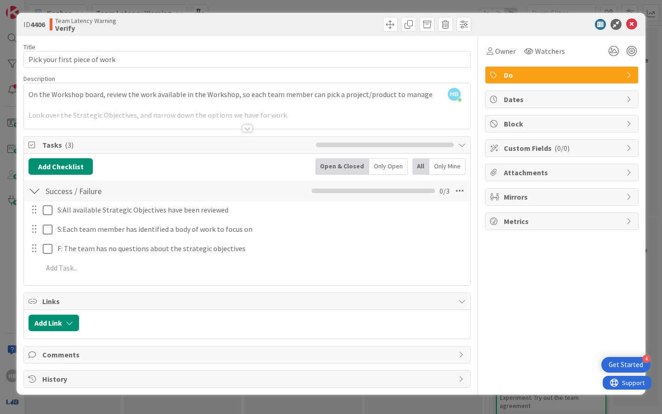
click at [235, 124] on div at bounding box center [247, 116] width 447 height 23
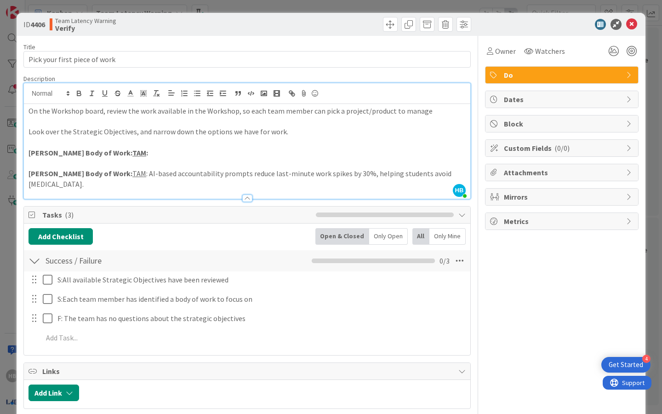
scroll to position [32, 0]
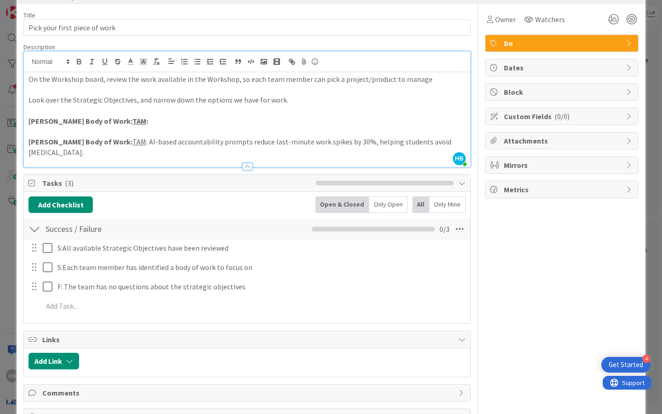
click at [135, 124] on p "[PERSON_NAME] Body of Work: TAM :" at bounding box center [247, 121] width 437 height 11
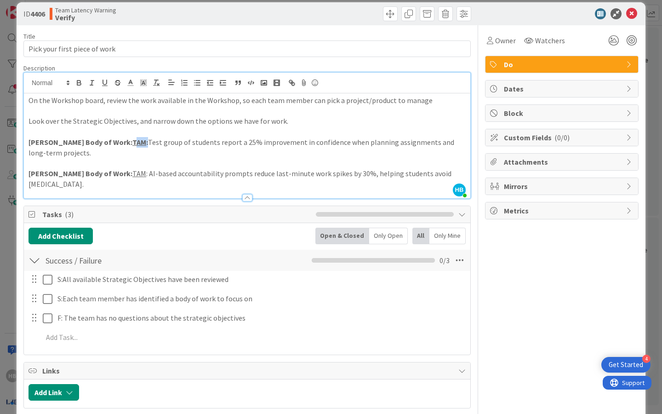
drag, startPoint x: 101, startPoint y: 141, endPoint x: 117, endPoint y: 143, distance: 16.3
click at [117, 143] on strong "[PERSON_NAME] Body of Work: TAM :" at bounding box center [89, 142] width 120 height 9
click at [151, 141] on p "[PERSON_NAME] Body of Work: TAM: Test group of students report a 25% improvemen…" at bounding box center [247, 147] width 437 height 21
click at [118, 175] on p "[PERSON_NAME] Body of Work: TAM : AI-based accountability prompts reduce last-m…" at bounding box center [247, 178] width 437 height 21
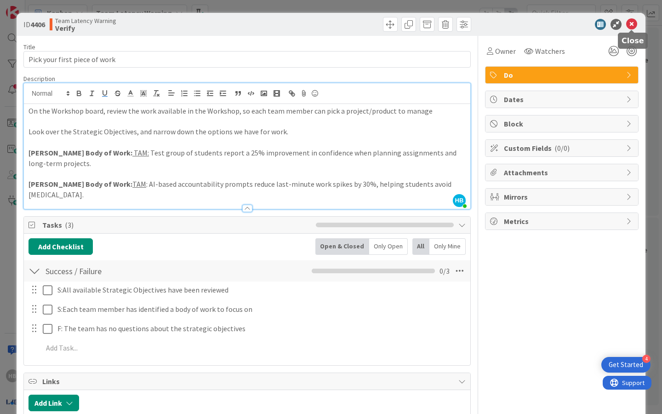
click at [629, 24] on icon at bounding box center [631, 24] width 11 height 11
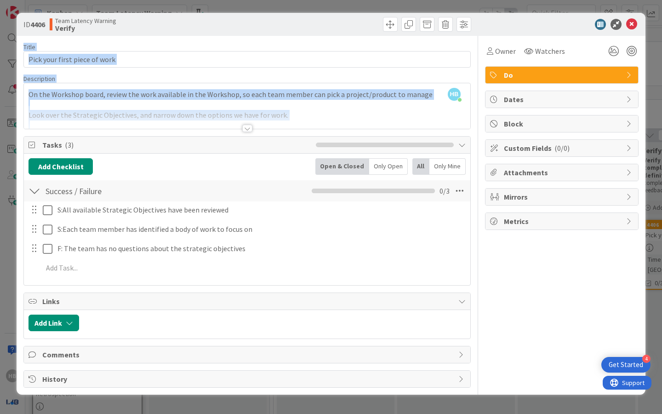
drag, startPoint x: 629, startPoint y: 26, endPoint x: 289, endPoint y: 131, distance: 355.8
click at [289, 132] on div "ID 4406 Team Latency Warning Verify Title 29 / 128 Pick your first piece of wor…" at bounding box center [331, 204] width 629 height 382
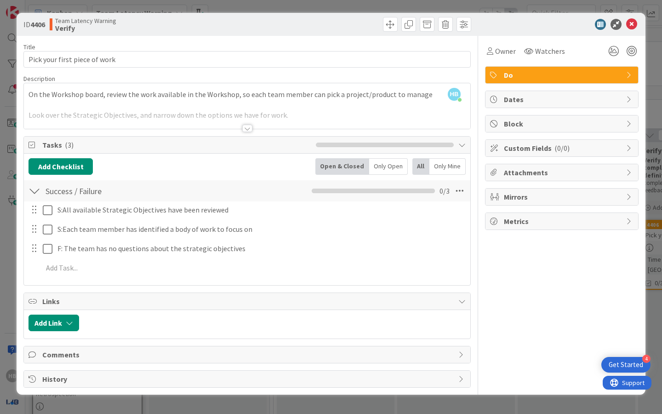
click at [265, 121] on div at bounding box center [247, 116] width 447 height 23
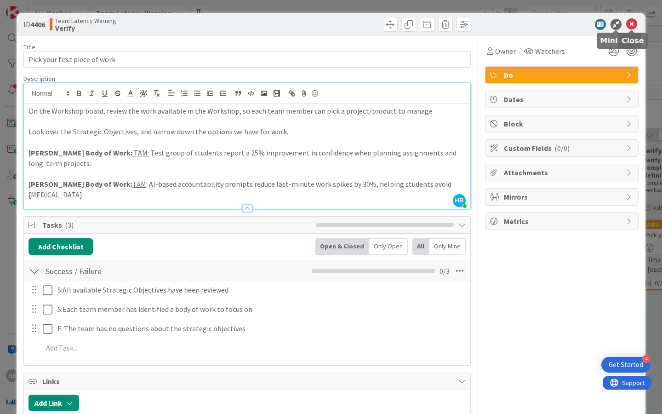
click at [633, 27] on icon at bounding box center [631, 24] width 11 height 11
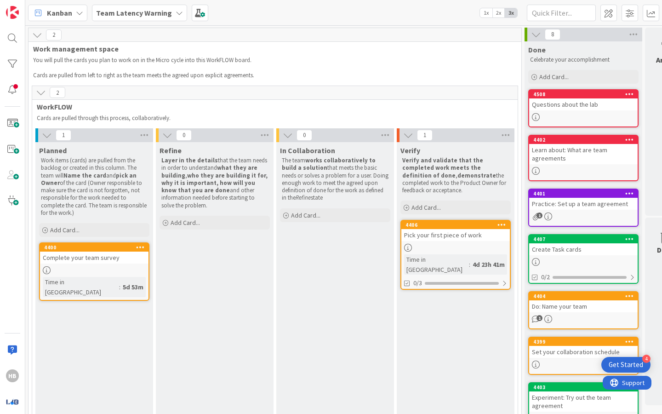
scroll to position [0, 251]
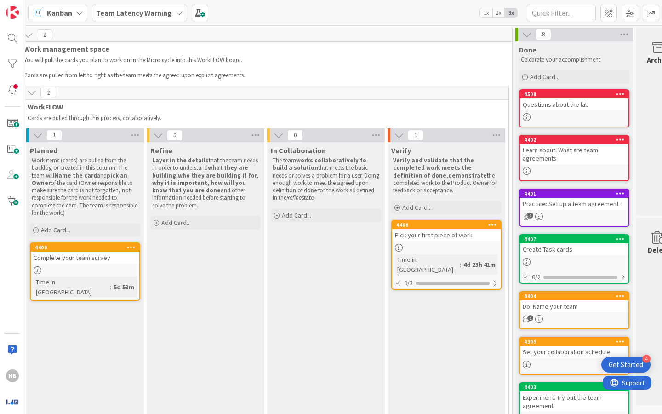
click at [432, 238] on div "Pick your first piece of work" at bounding box center [446, 235] width 109 height 12
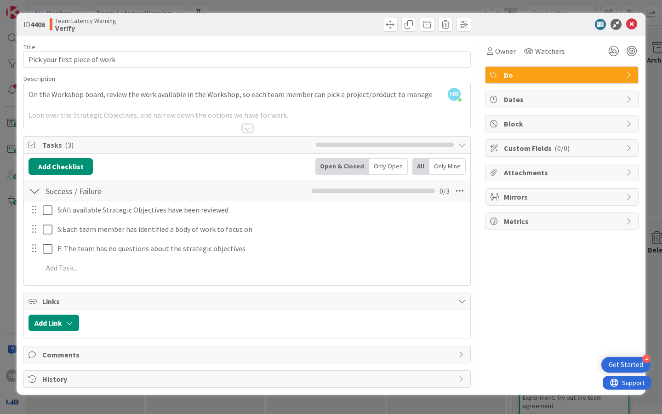
click at [248, 129] on div at bounding box center [247, 128] width 10 height 7
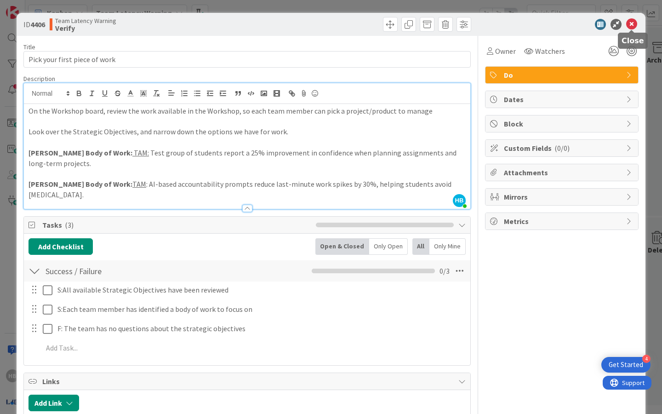
click at [628, 26] on icon at bounding box center [631, 24] width 11 height 11
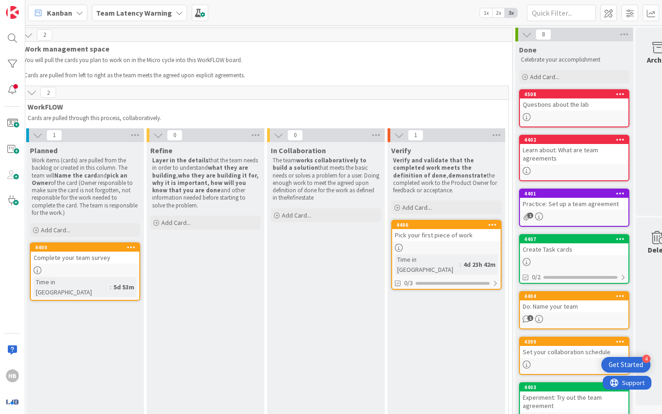
click at [160, 17] on span "Team Latency Warning" at bounding box center [134, 12] width 76 height 11
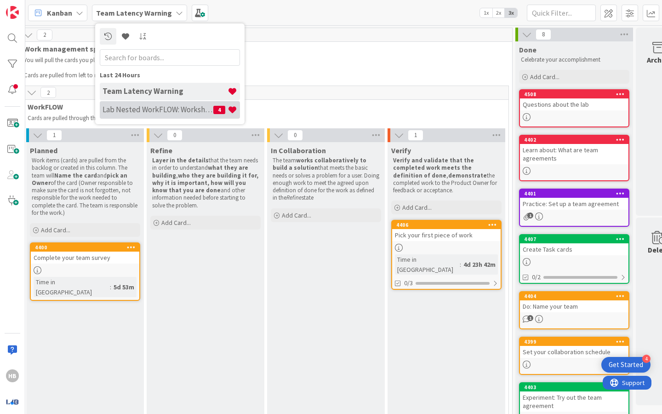
click at [178, 112] on h4 "Lab Nested WorkFLOW: Workshop" at bounding box center [158, 109] width 111 height 9
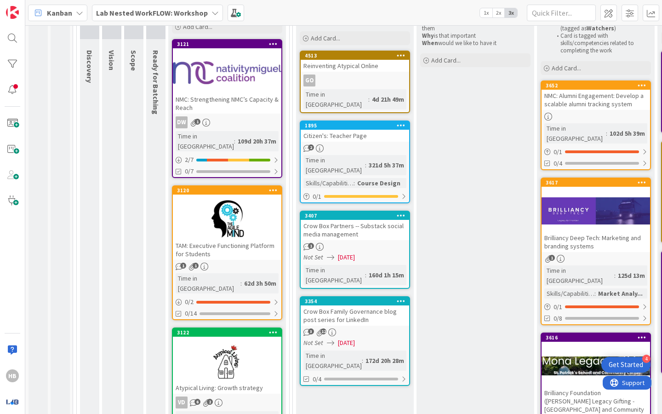
click at [231, 212] on div at bounding box center [227, 218] width 109 height 41
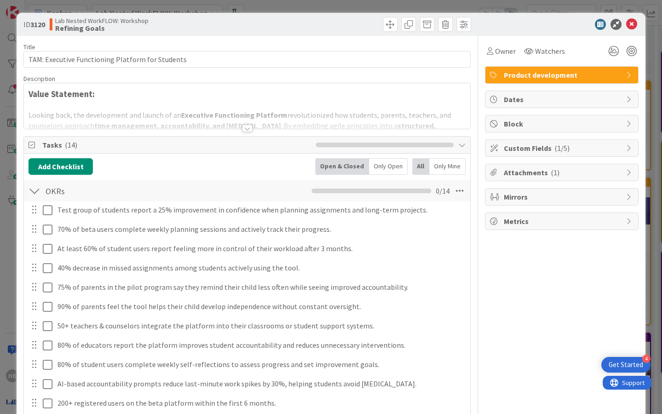
click at [230, 123] on div at bounding box center [247, 116] width 447 height 23
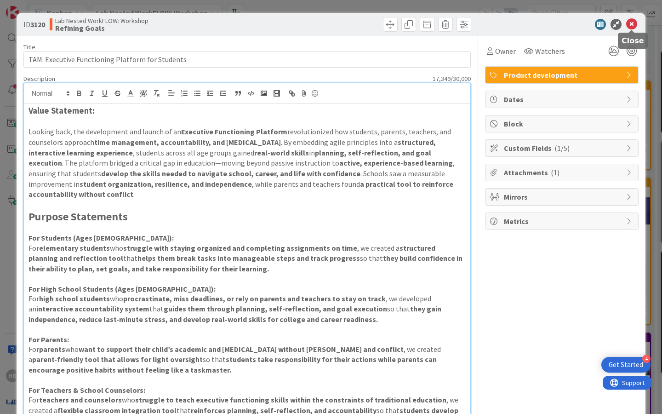
click at [631, 28] on icon at bounding box center [631, 24] width 11 height 11
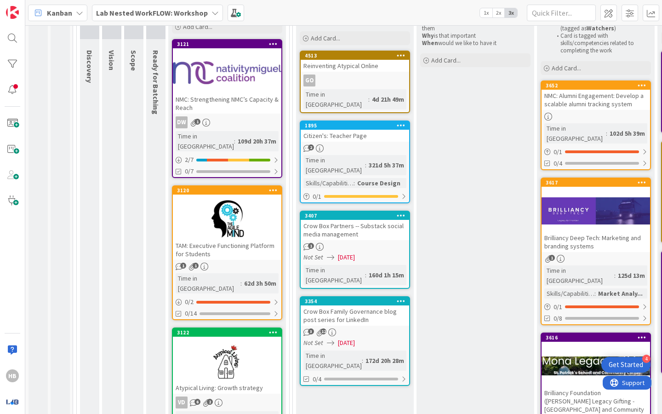
click at [201, 213] on div at bounding box center [227, 218] width 109 height 41
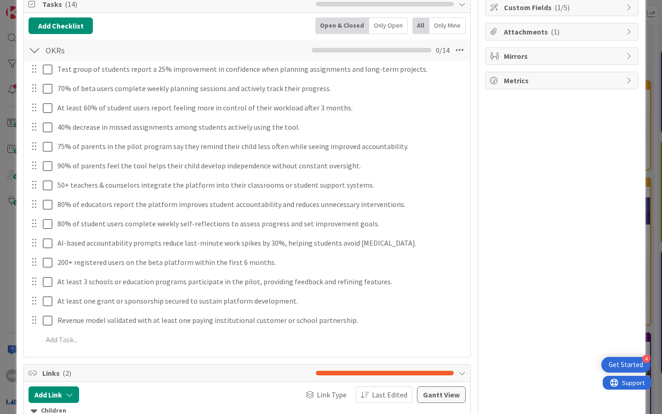
scroll to position [139, 0]
